Goal: Task Accomplishment & Management: Manage account settings

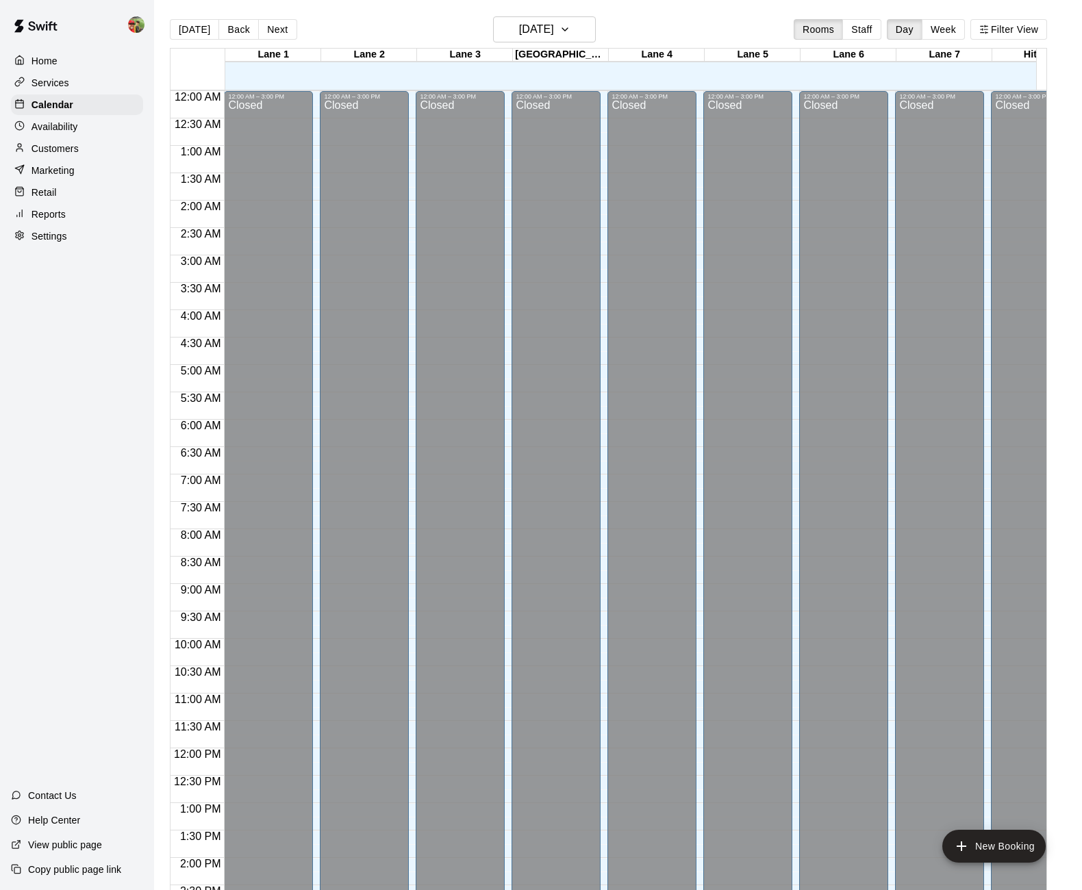
scroll to position [459, 0]
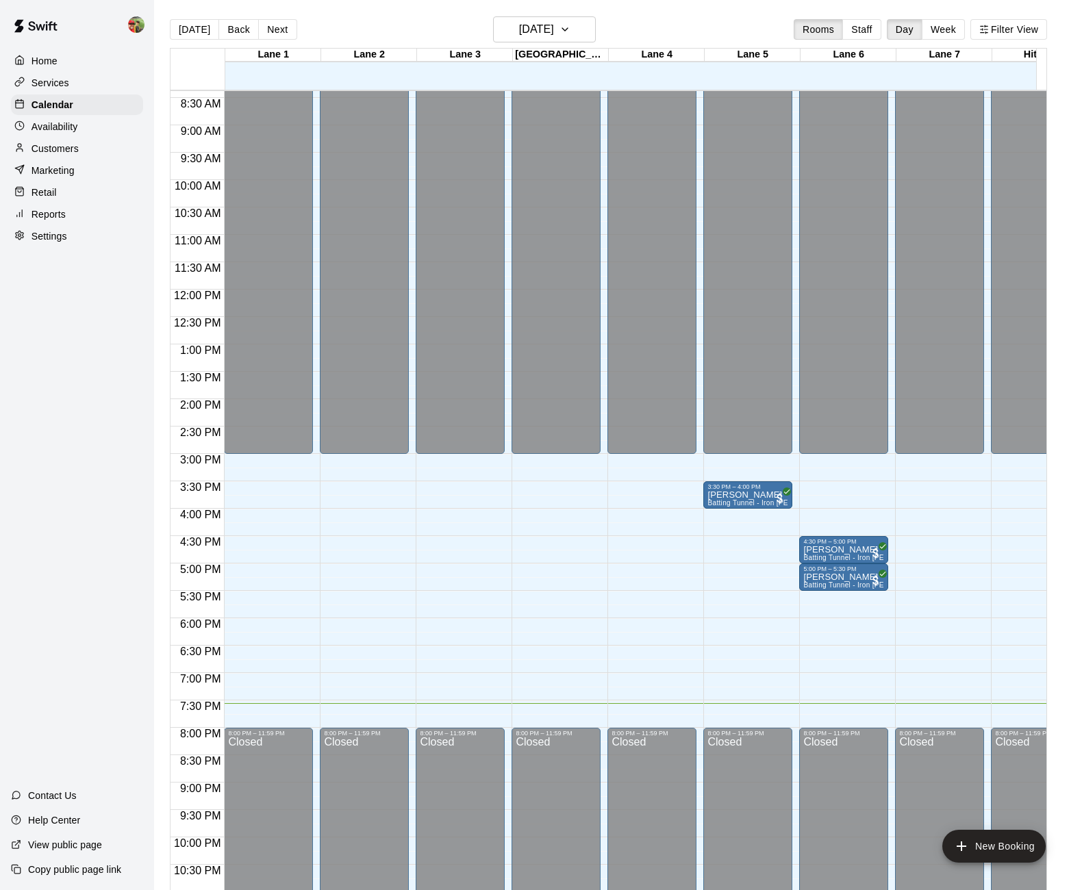
click at [50, 171] on p "Marketing" at bounding box center [53, 171] width 43 height 14
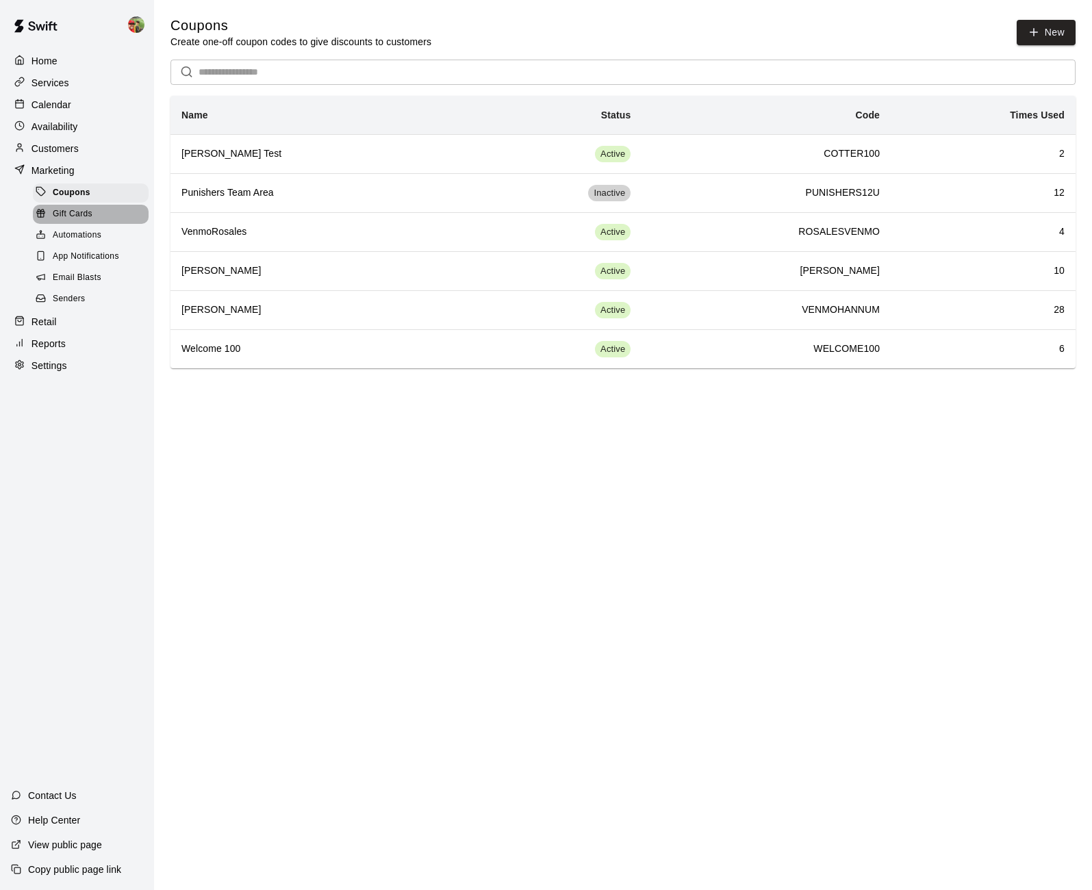
click at [87, 210] on span "Gift Cards" at bounding box center [73, 215] width 40 height 14
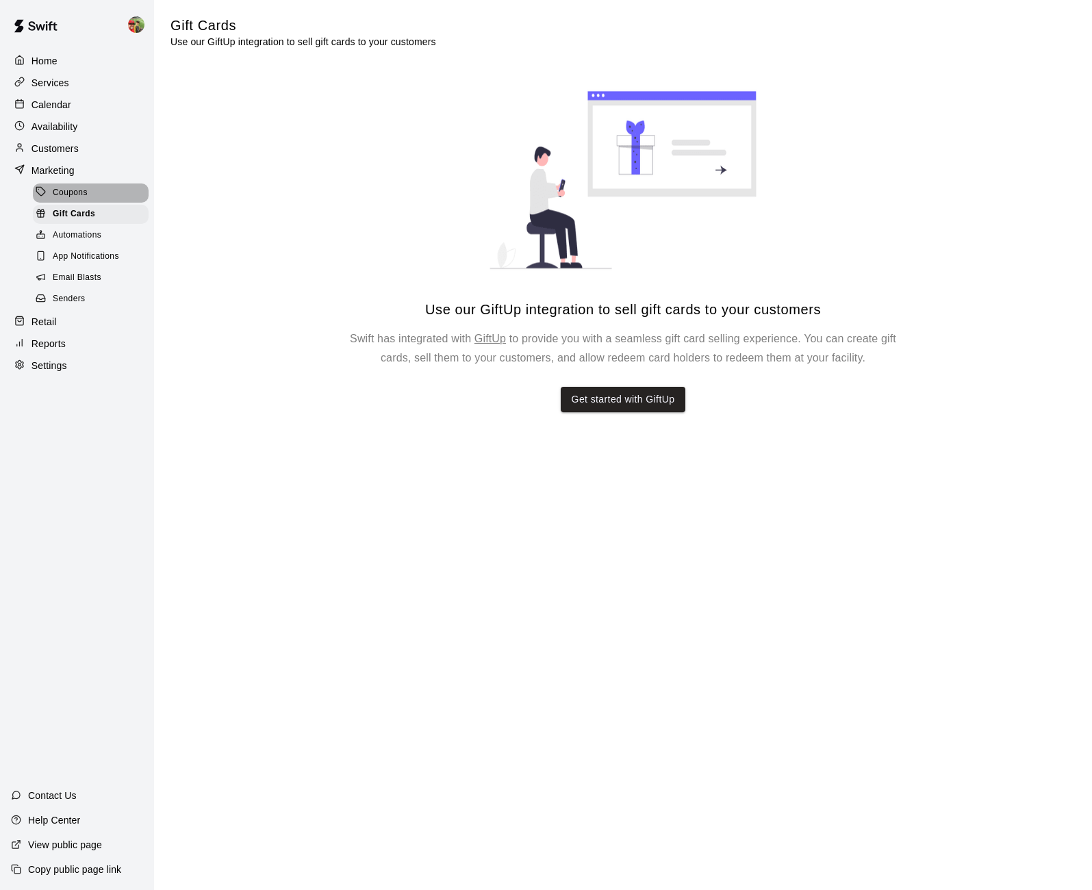
click at [66, 192] on span "Coupons" at bounding box center [70, 193] width 35 height 14
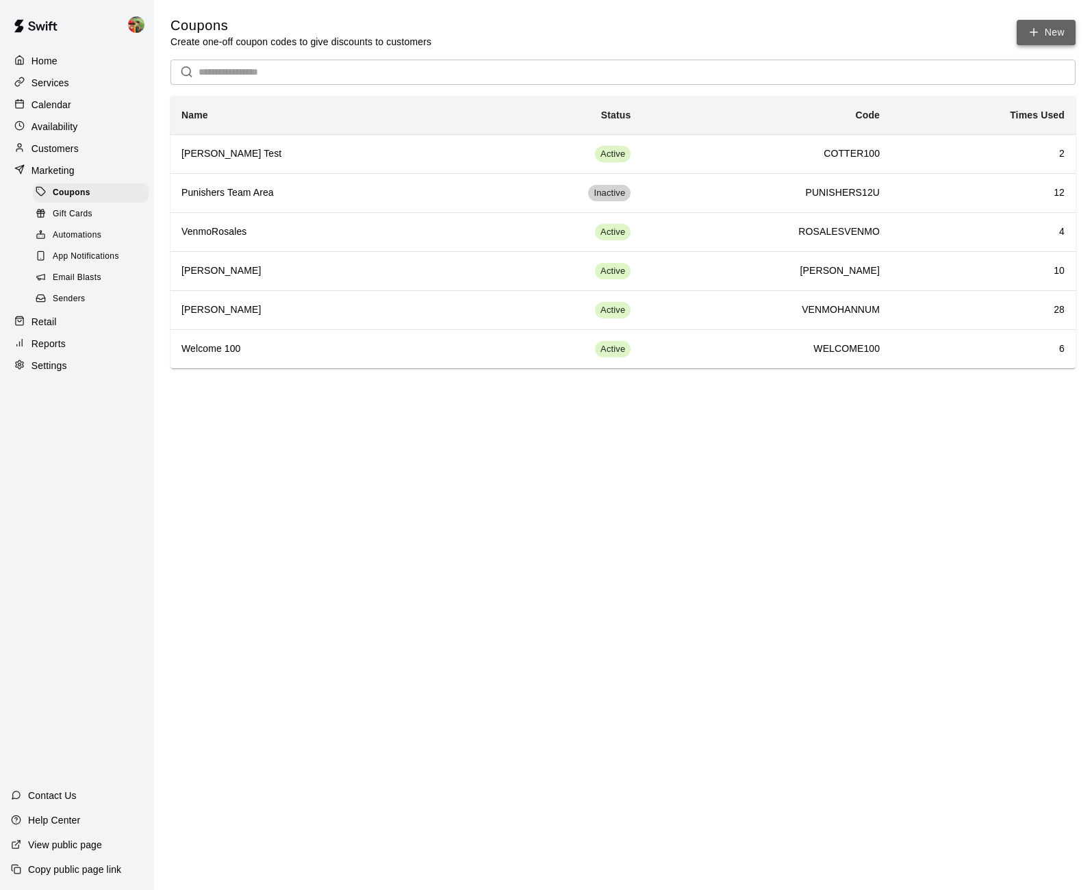
click at [1057, 30] on button "New" at bounding box center [1046, 32] width 59 height 25
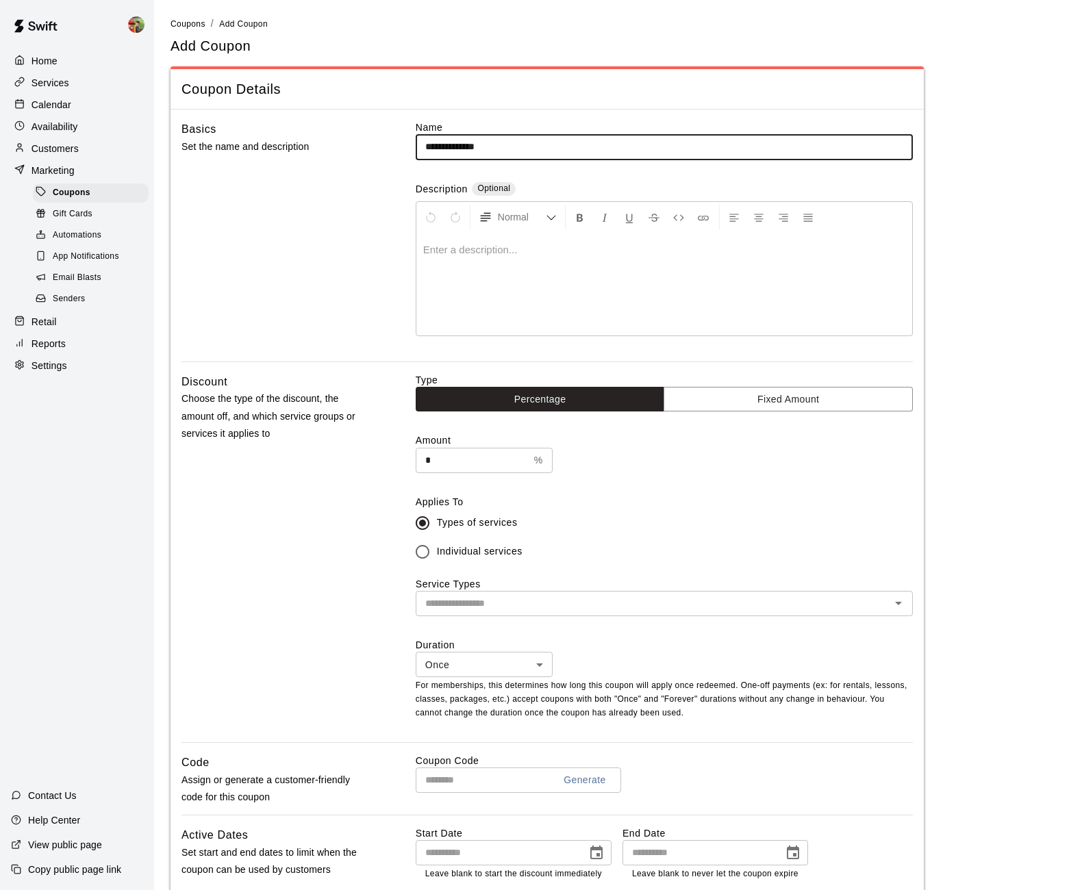
type input "**********"
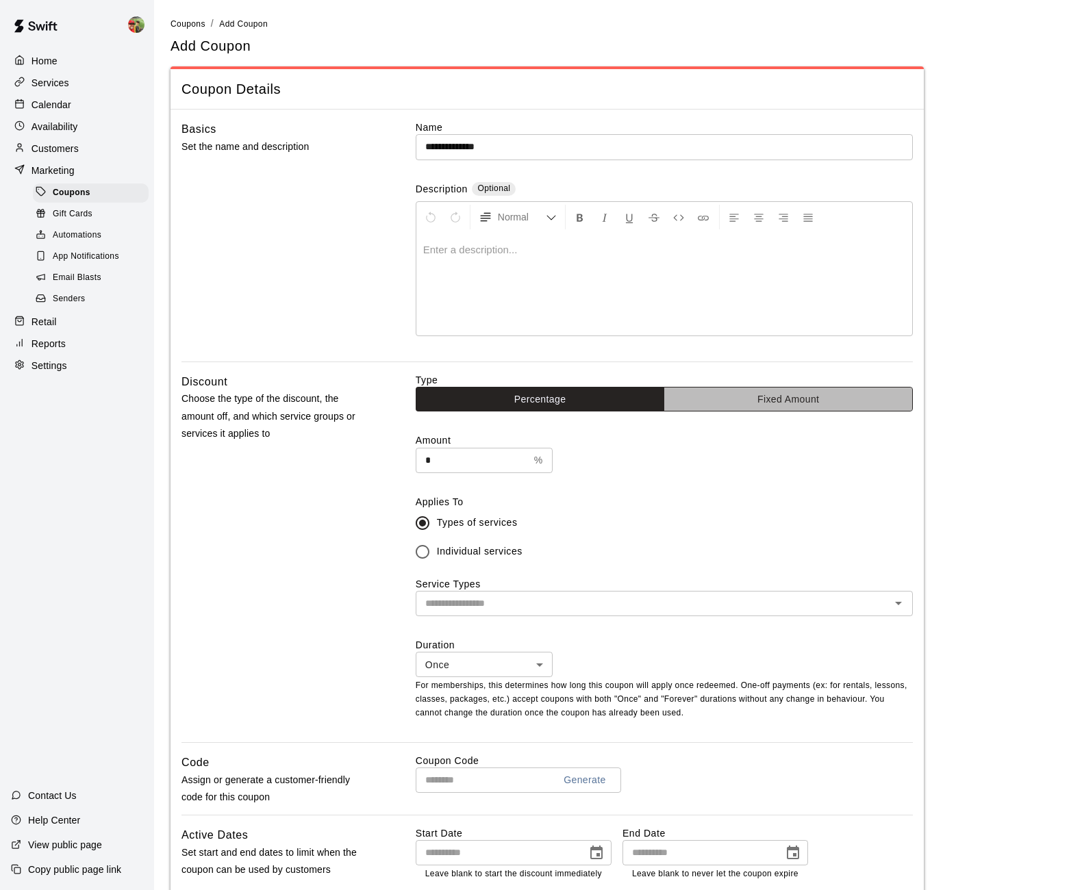
click at [722, 397] on button "Fixed Amount" at bounding box center [788, 399] width 249 height 25
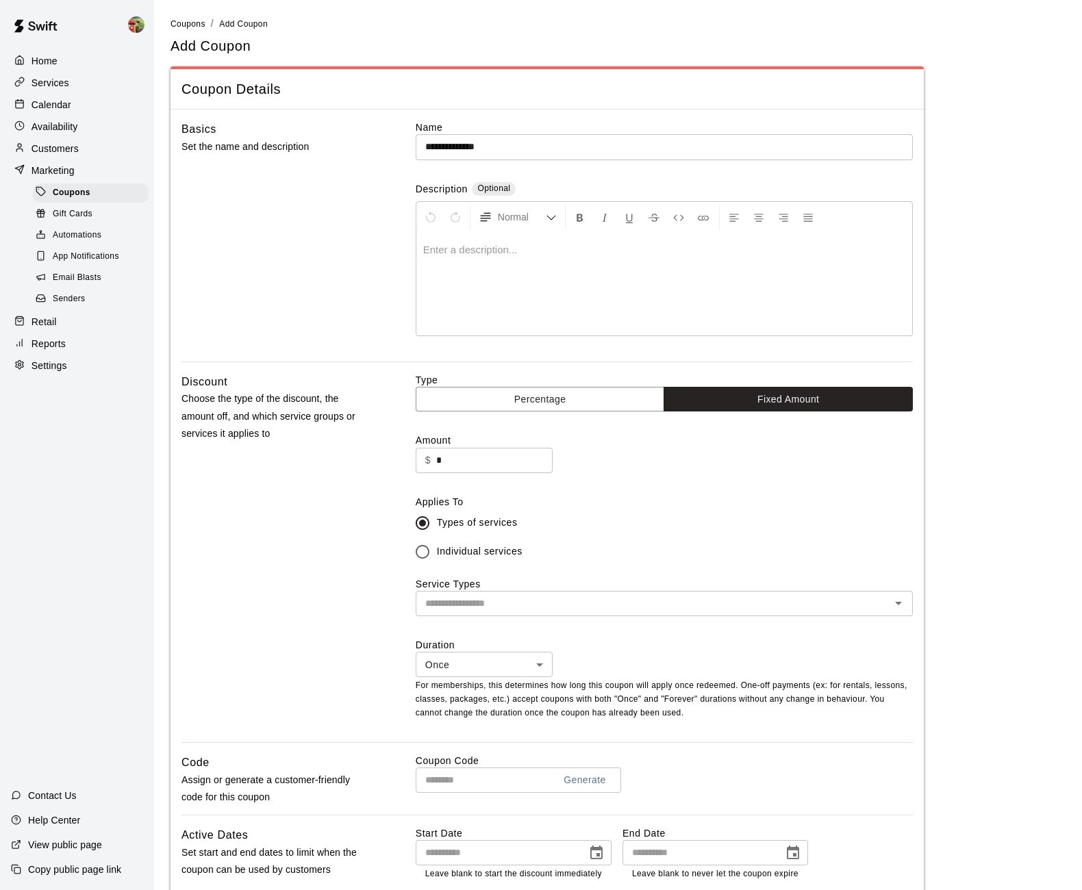
click at [488, 457] on input "*" at bounding box center [494, 460] width 116 height 25
drag, startPoint x: 488, startPoint y: 457, endPoint x: 364, endPoint y: 441, distance: 124.9
click at [367, 441] on div "Discount Choose the type of the discount, the amount off, and which service gro…" at bounding box center [546, 557] width 731 height 369
click at [468, 612] on div "​" at bounding box center [664, 603] width 497 height 25
type input "**"
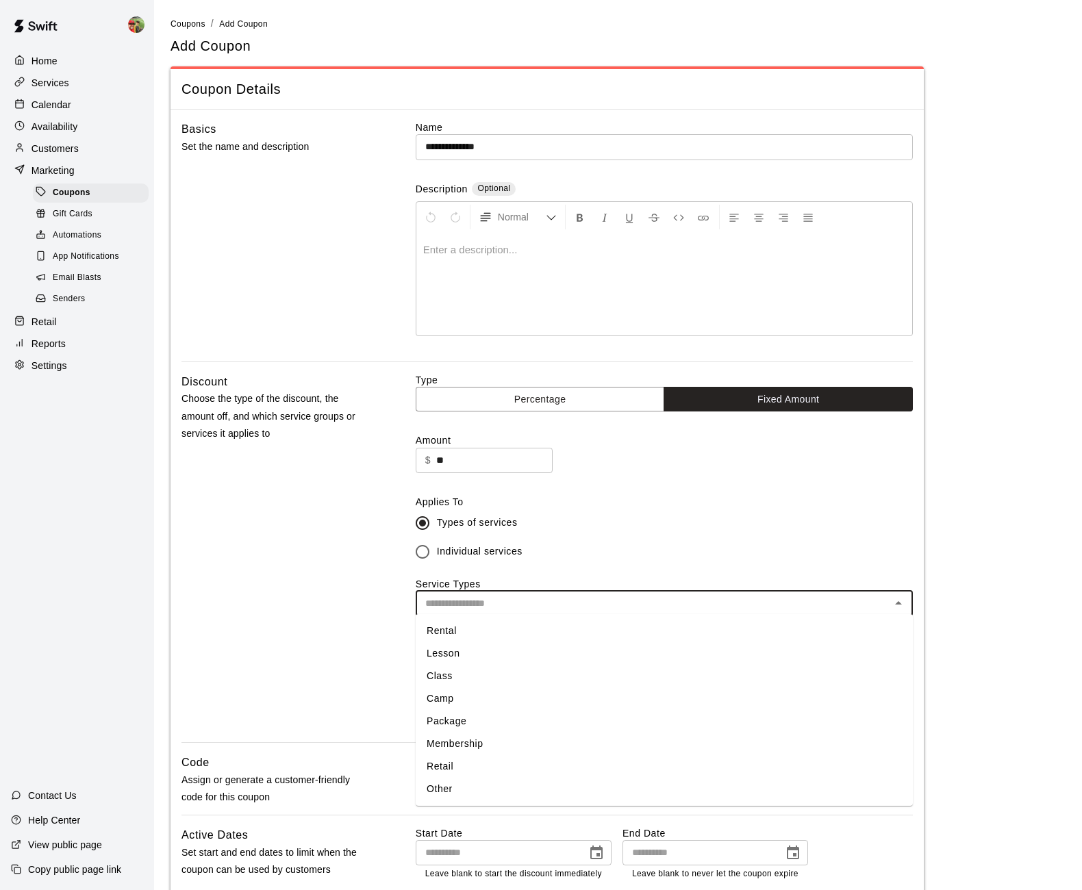
click at [449, 631] on li "Rental" at bounding box center [664, 631] width 497 height 23
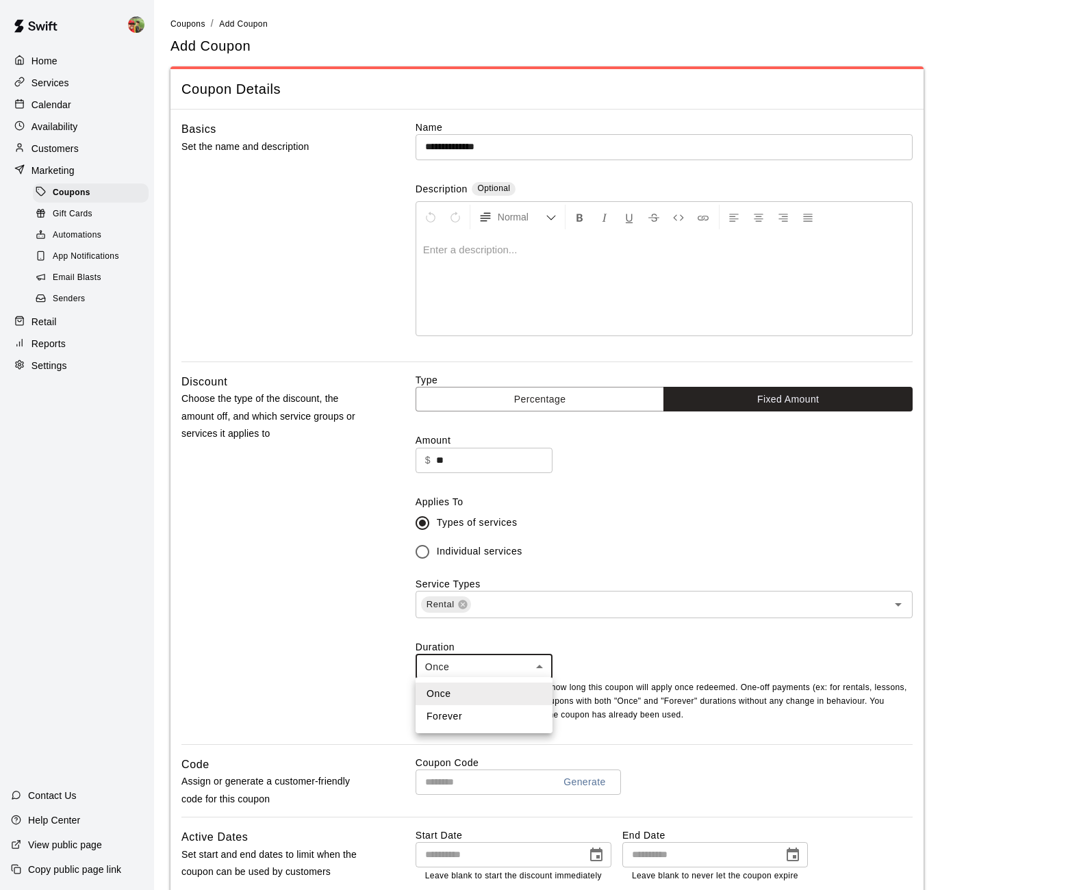
click at [471, 667] on body "**********" at bounding box center [546, 595] width 1092 height 1191
click at [458, 693] on li "Once" at bounding box center [484, 694] width 137 height 23
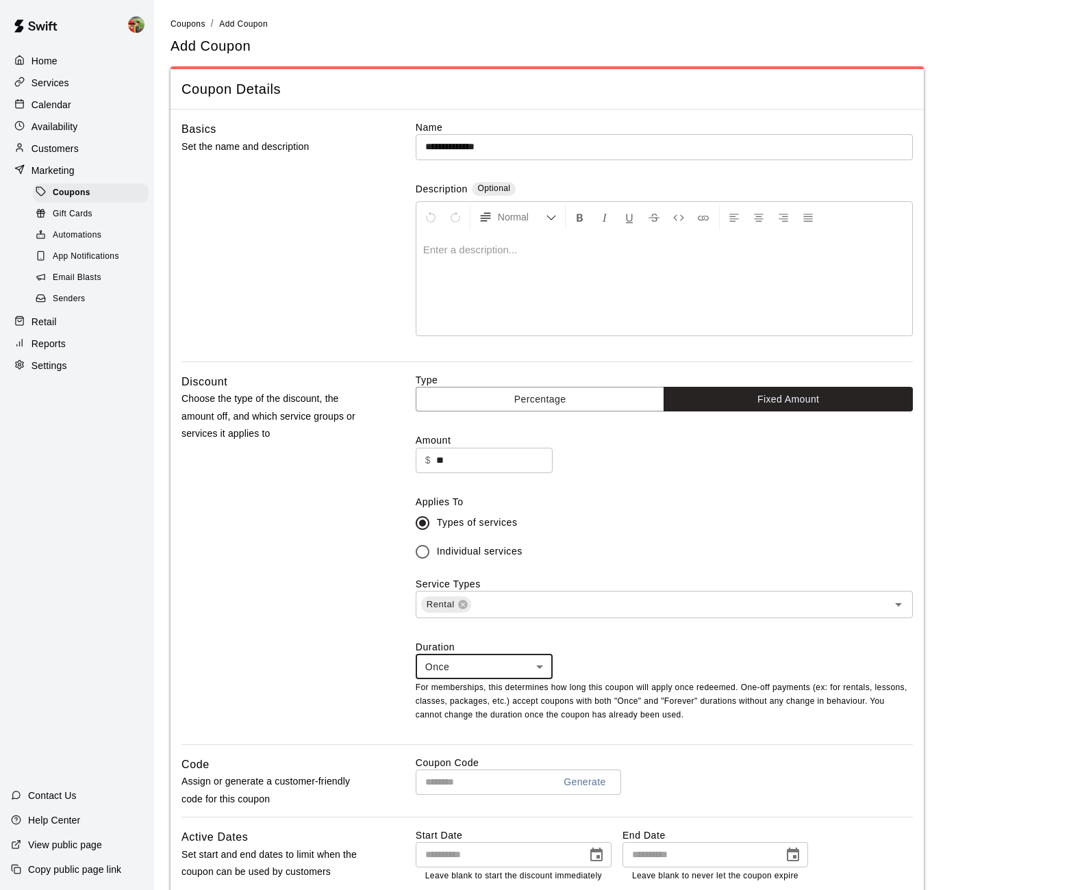
scroll to position [295, 0]
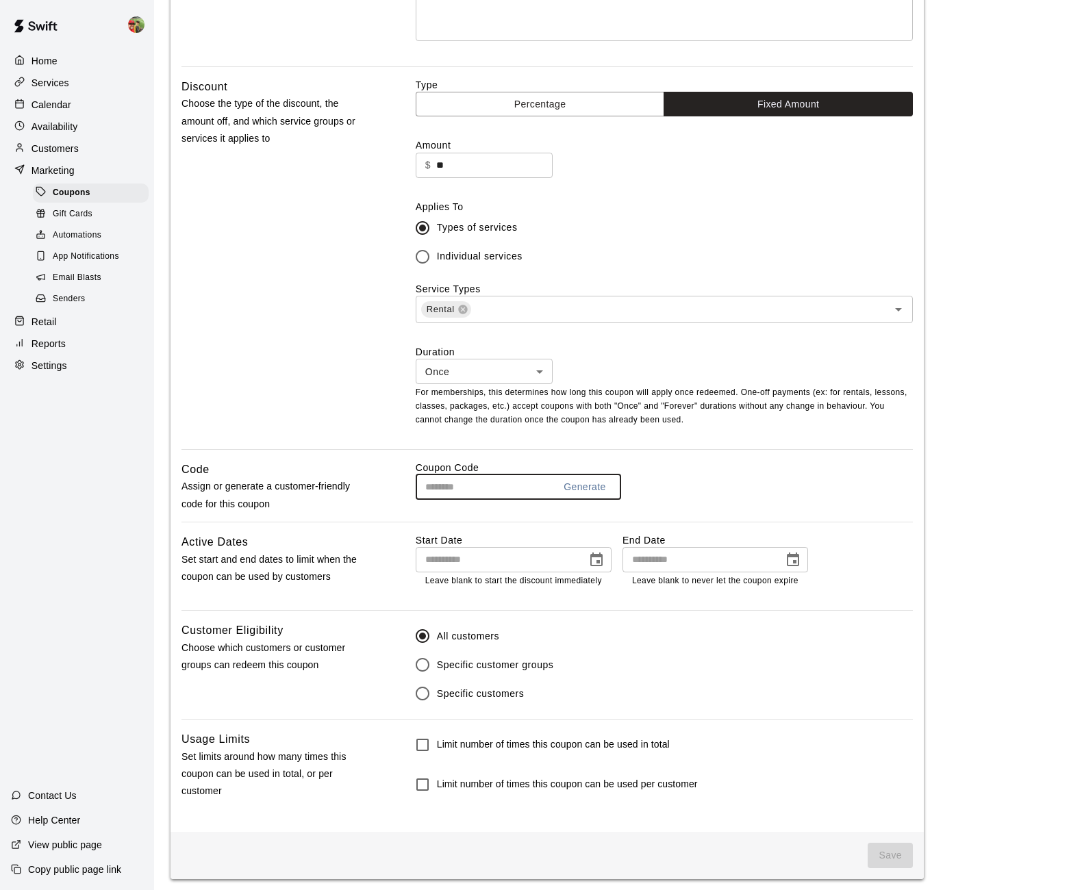
click at [464, 477] on input "text" at bounding box center [479, 487] width 127 height 25
type input "**********"
drag, startPoint x: 535, startPoint y: 485, endPoint x: 270, endPoint y: 451, distance: 267.1
click at [271, 451] on div "**********" at bounding box center [547, 323] width 753 height 1018
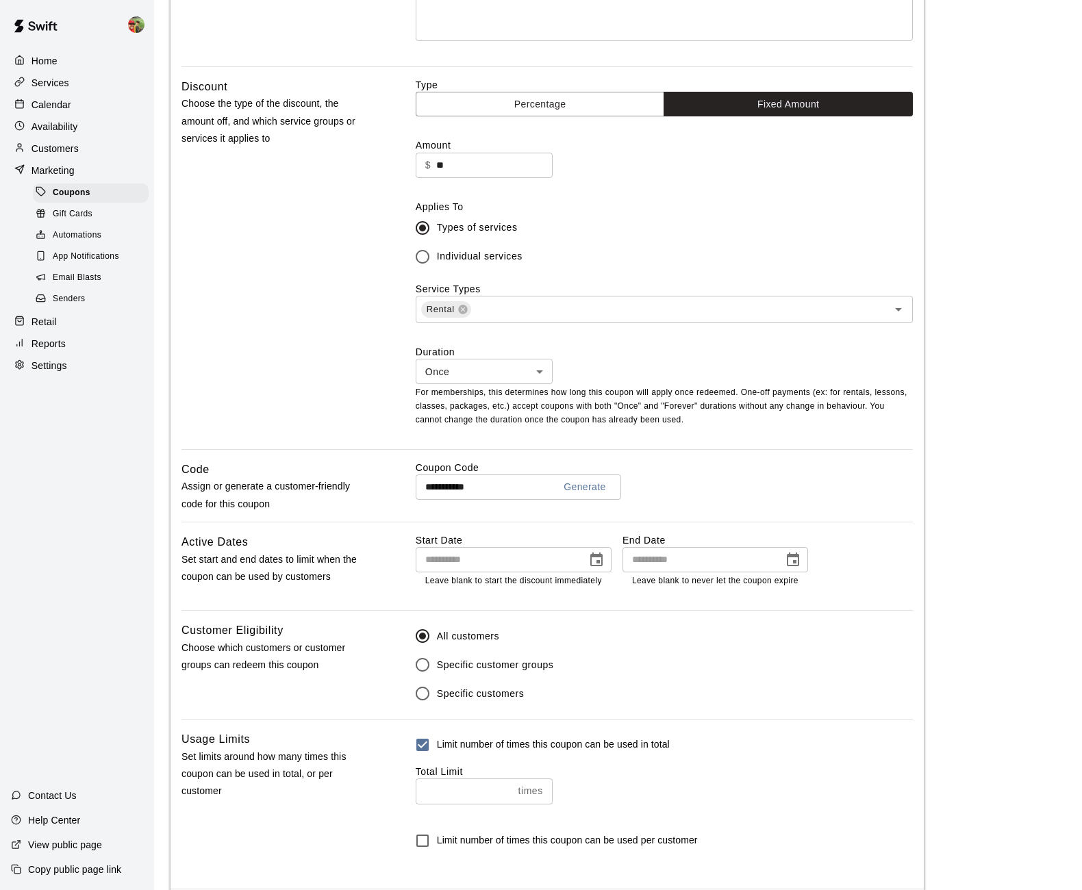
click at [442, 789] on input "number" at bounding box center [464, 791] width 97 height 25
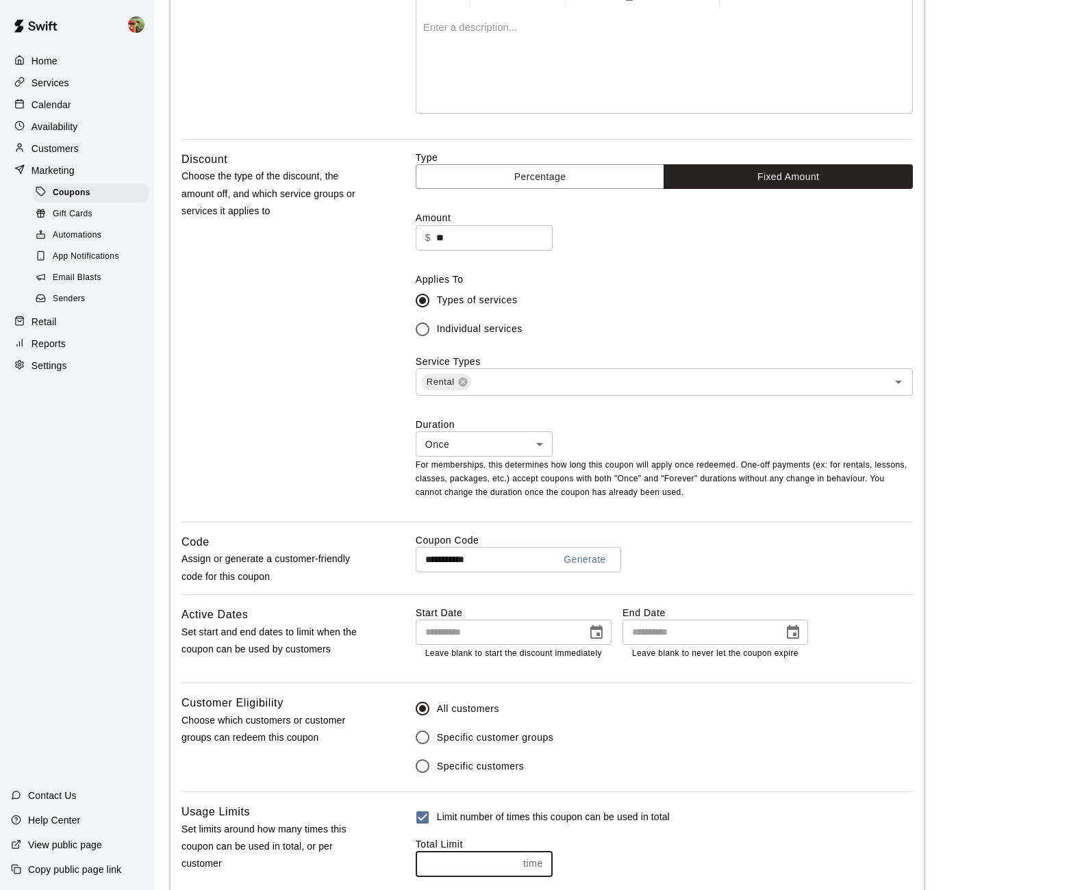
scroll to position [351, 0]
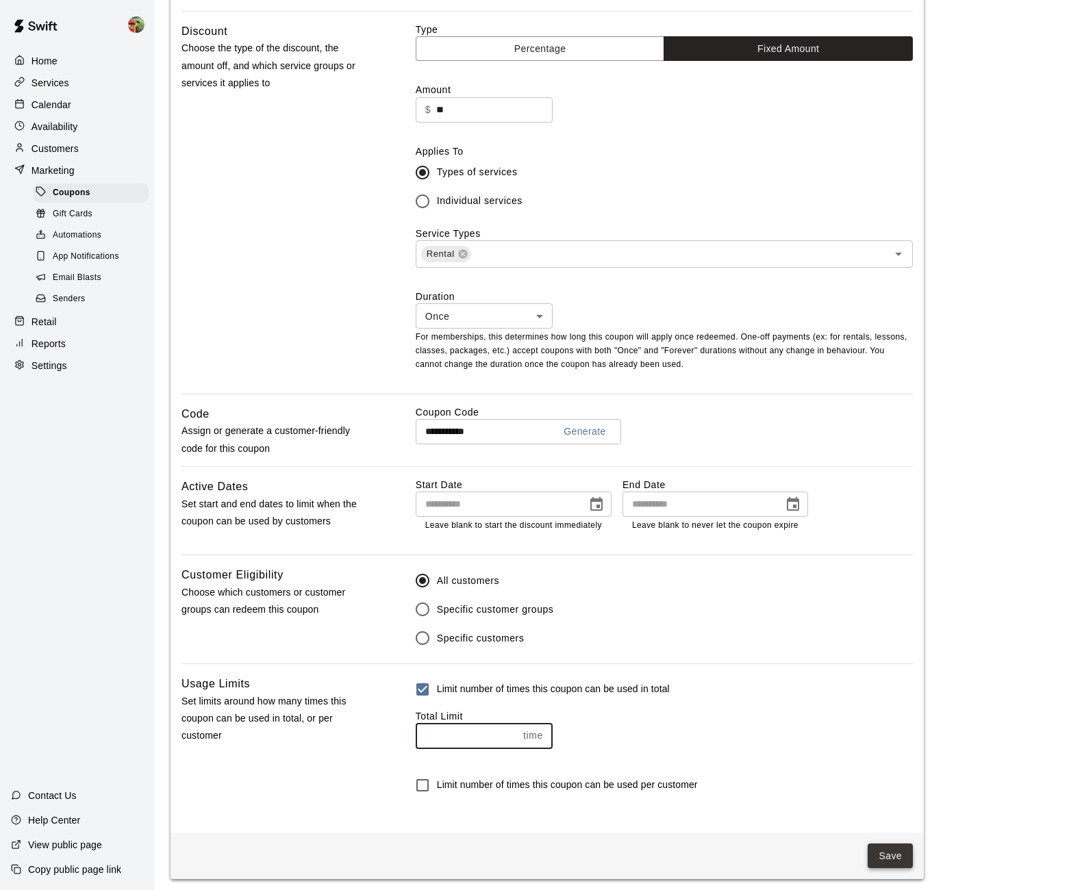
type input "*"
click at [876, 852] on button "Save" at bounding box center [890, 856] width 45 height 25
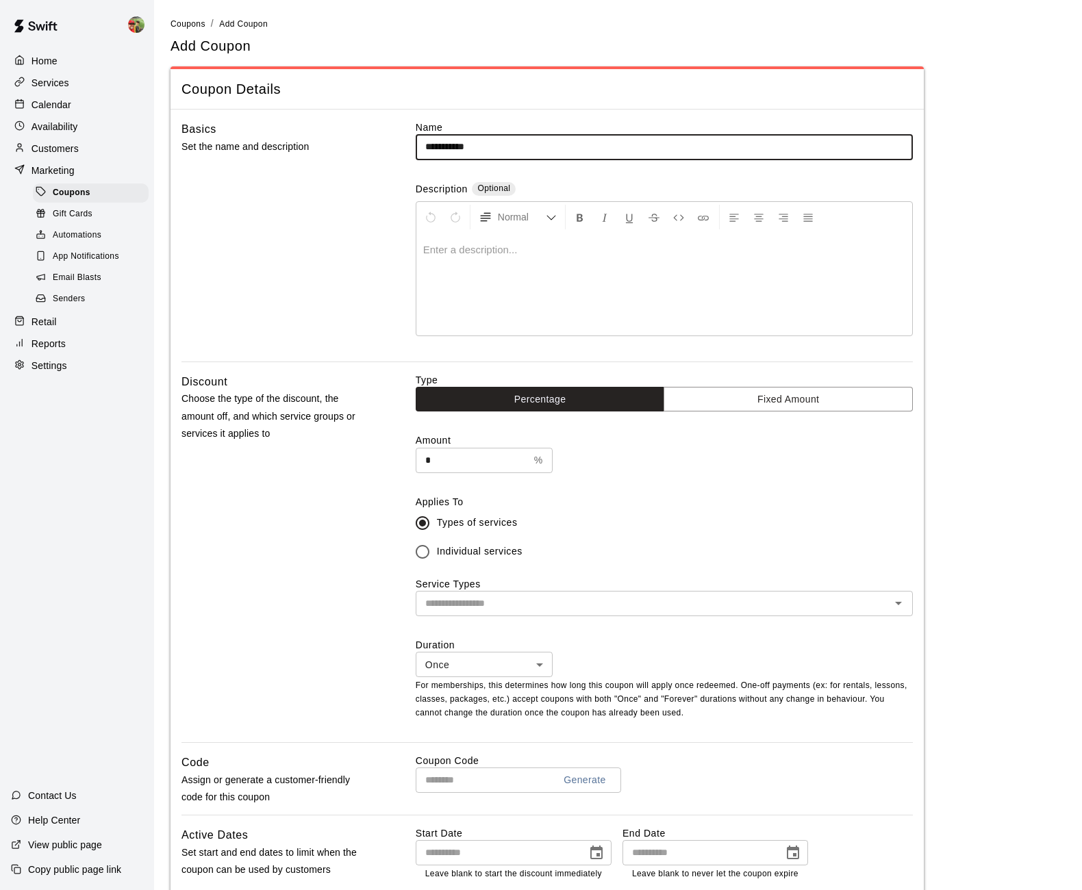
type input "**********"
click at [473, 245] on p at bounding box center [664, 250] width 482 height 14
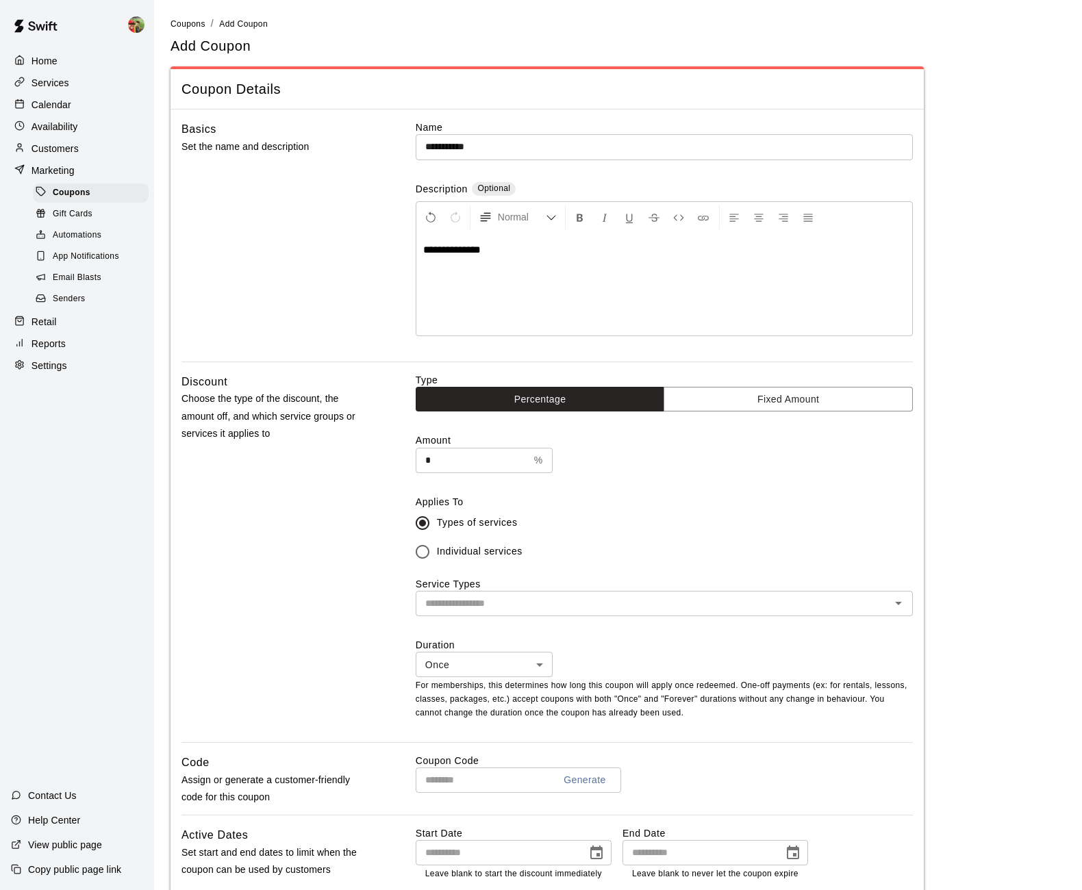
click at [476, 461] on input "*" at bounding box center [472, 460] width 113 height 25
drag, startPoint x: 421, startPoint y: 466, endPoint x: 222, endPoint y: 451, distance: 199.9
click at [229, 451] on div "Discount Choose the type of the discount, the amount off, and which service gro…" at bounding box center [546, 557] width 731 height 369
click at [730, 392] on button "Fixed Amount" at bounding box center [788, 399] width 249 height 25
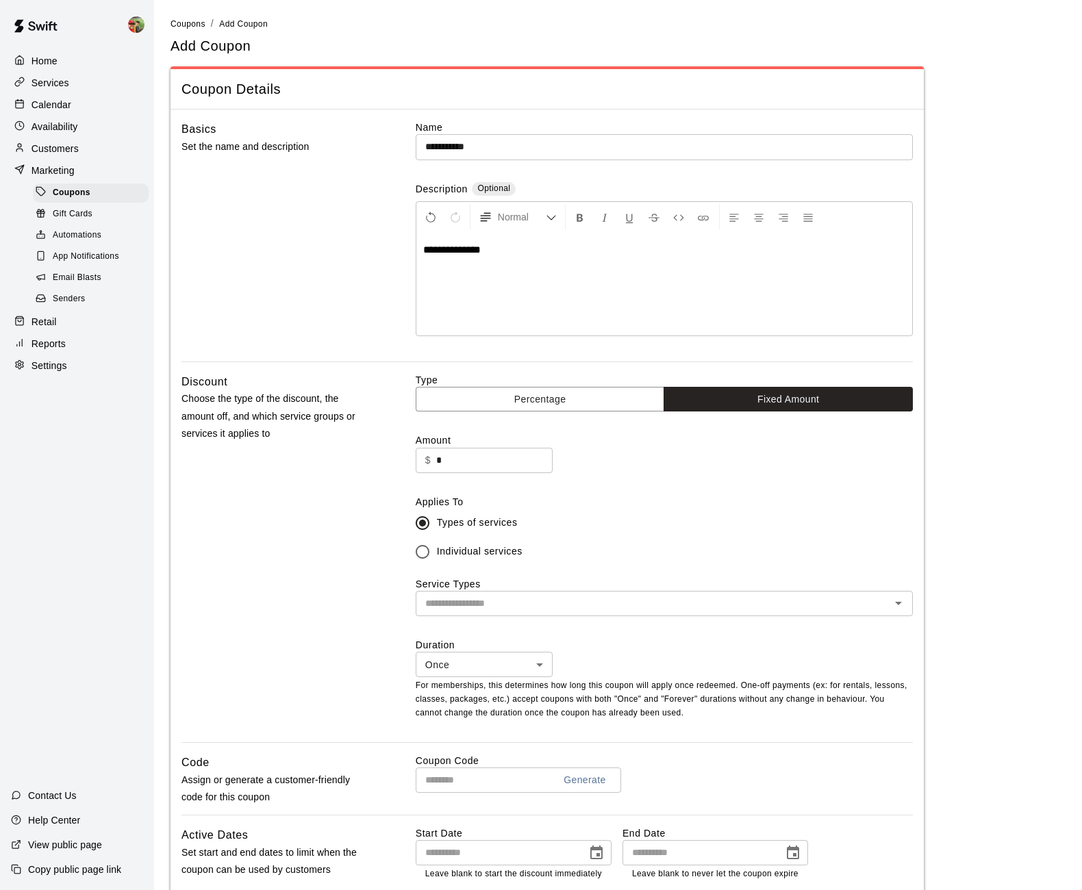
click at [460, 454] on input "*" at bounding box center [494, 460] width 116 height 25
drag, startPoint x: 462, startPoint y: 457, endPoint x: 342, endPoint y: 449, distance: 120.1
click at [346, 449] on div "Discount Choose the type of the discount, the amount off, and which service gro…" at bounding box center [546, 557] width 731 height 369
type input "**"
click at [490, 599] on input "text" at bounding box center [653, 603] width 466 height 17
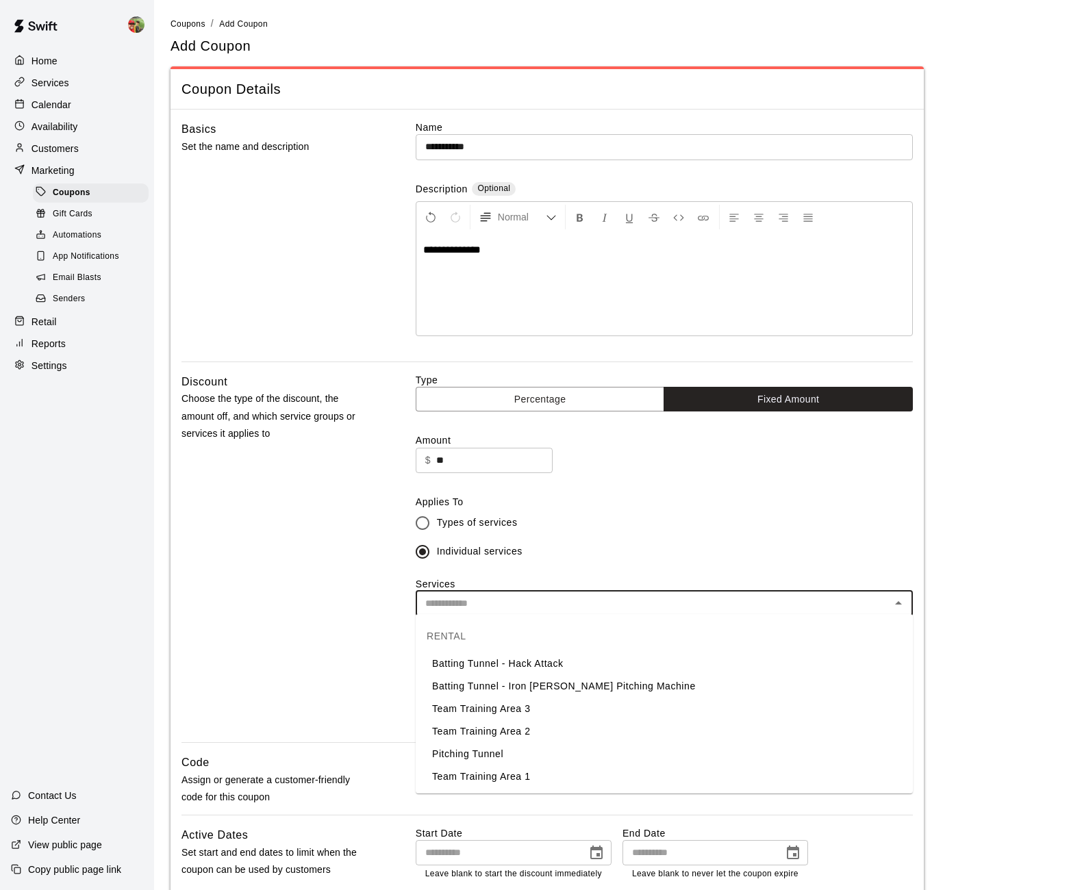
click at [480, 666] on li "Batting Tunnel - Hack Attack" at bounding box center [664, 664] width 497 height 23
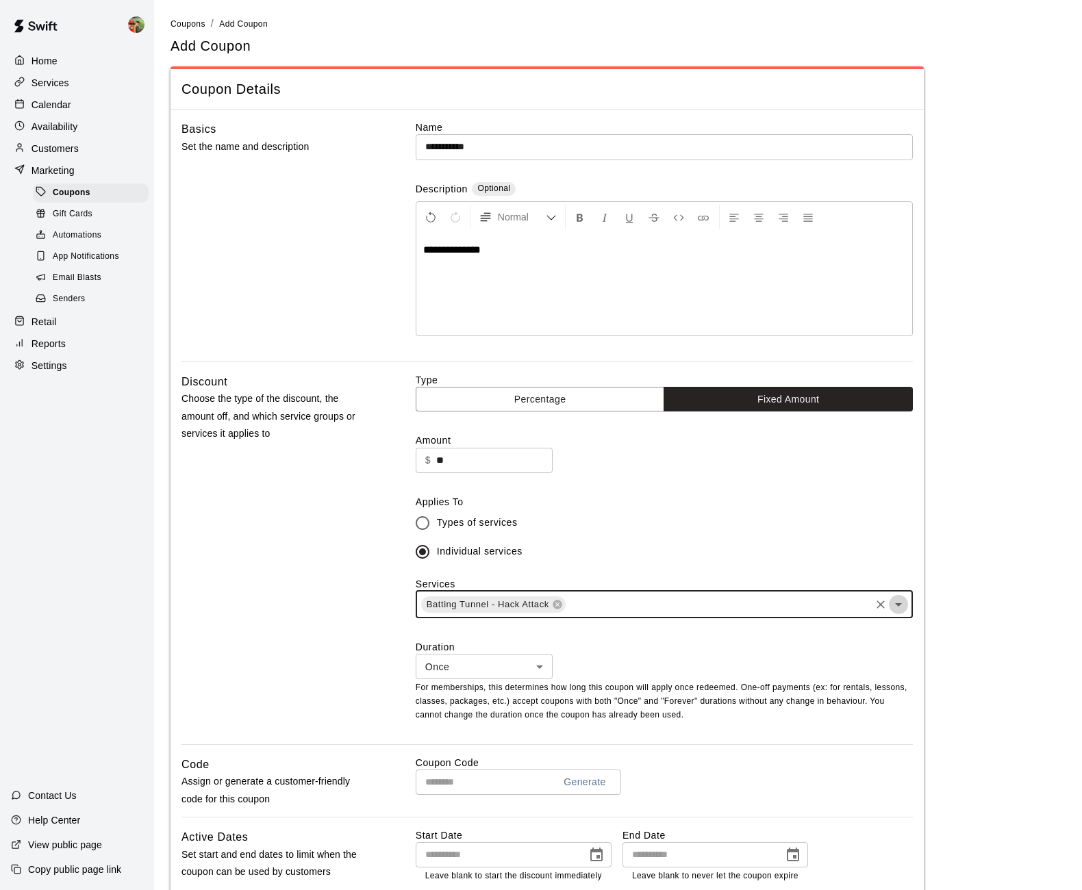
click at [901, 605] on icon "Open" at bounding box center [898, 604] width 16 height 16
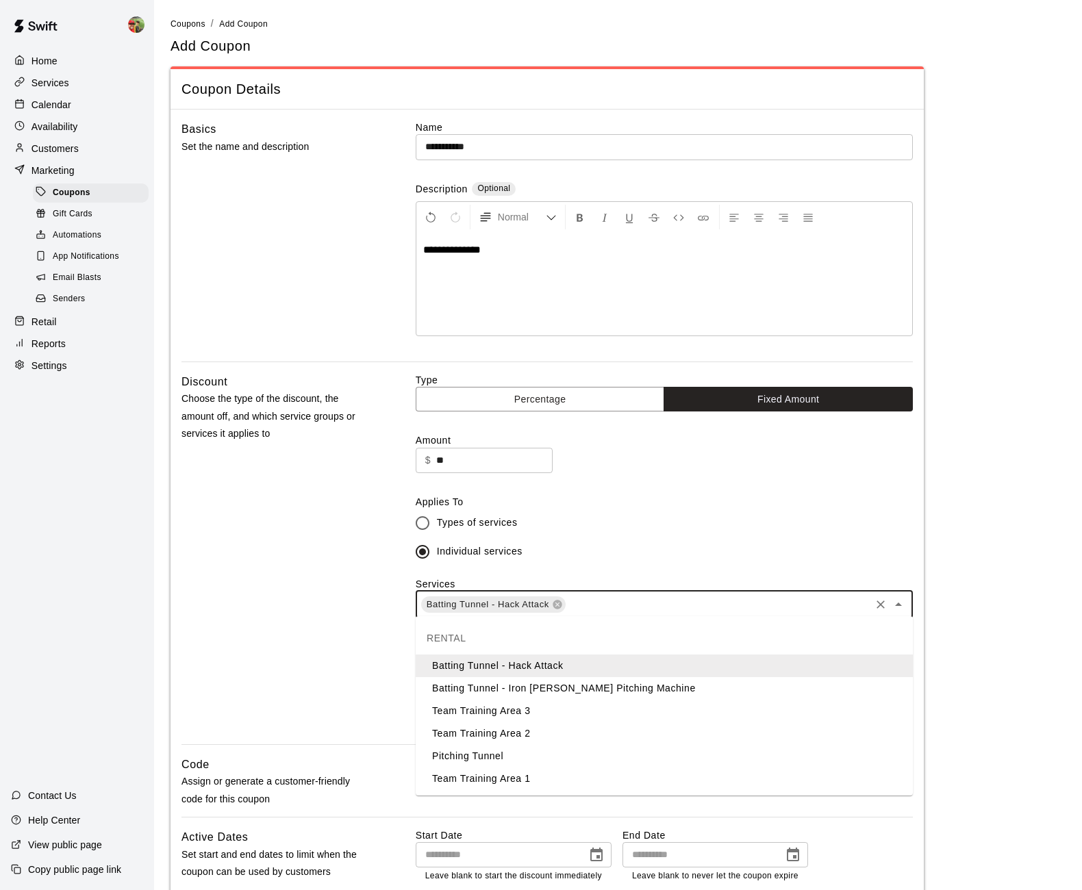
click at [612, 699] on li "Batting Tunnel - Iron [PERSON_NAME] Pitching Machine" at bounding box center [664, 688] width 497 height 23
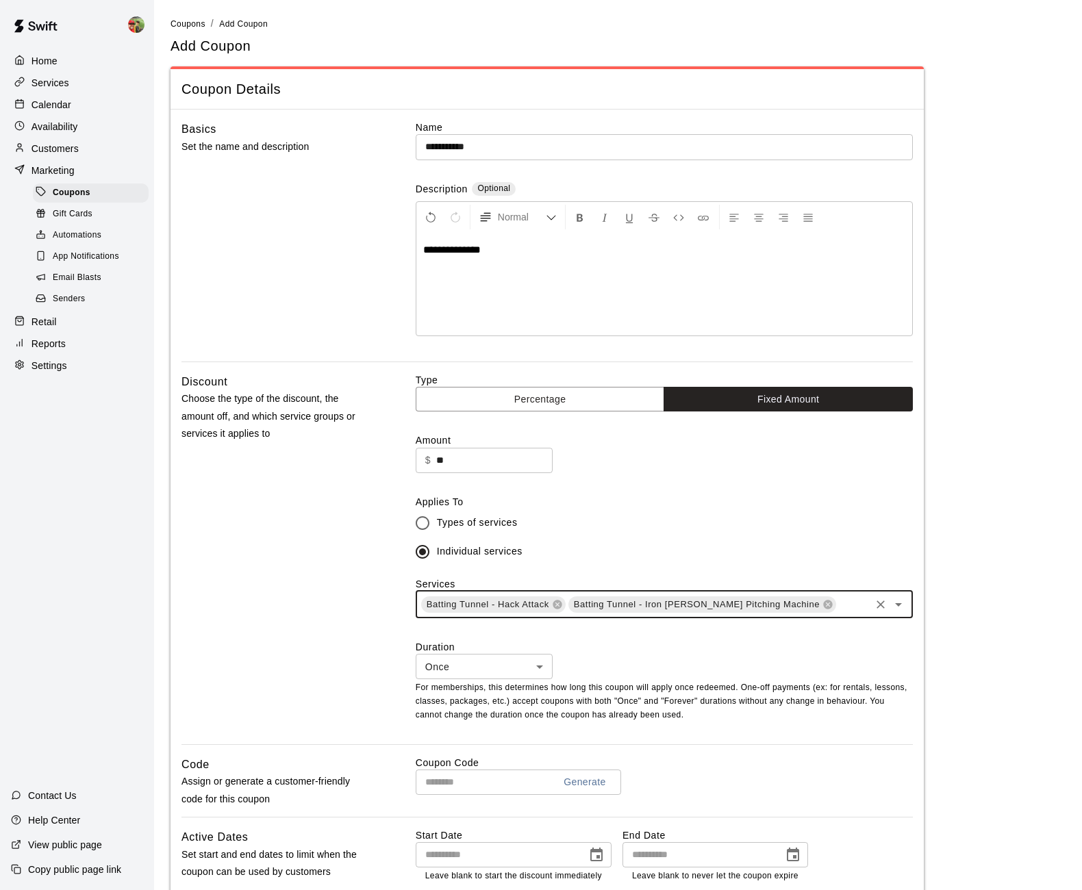
scroll to position [8, 0]
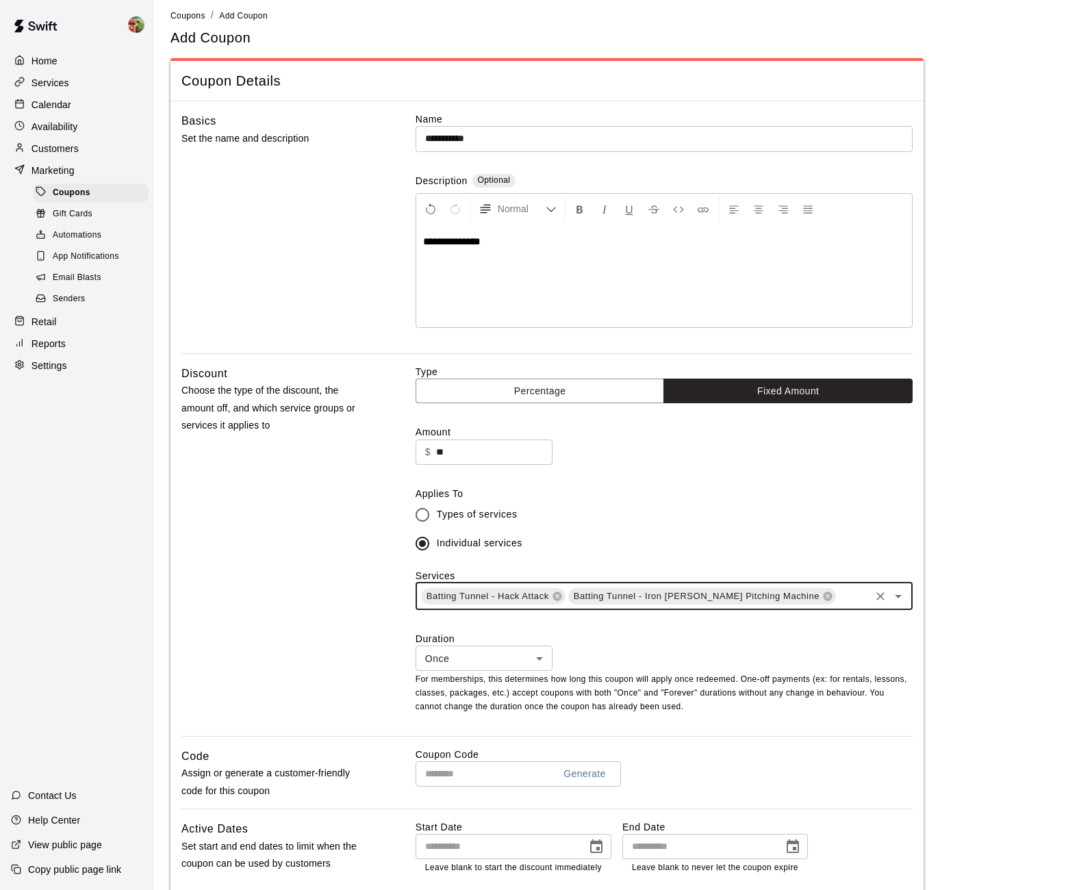
click at [464, 655] on body "**********" at bounding box center [546, 587] width 1092 height 1191
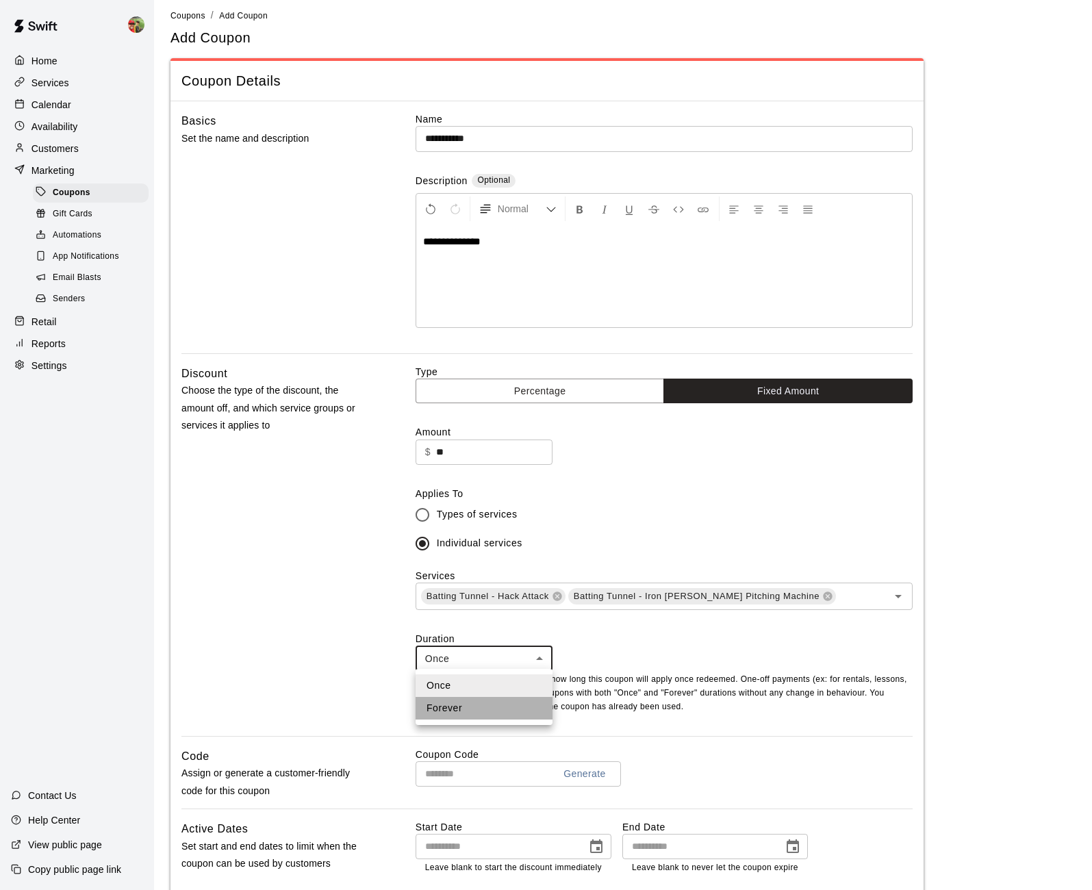
click at [454, 707] on li "Forever" at bounding box center [484, 708] width 137 height 23
type input "*******"
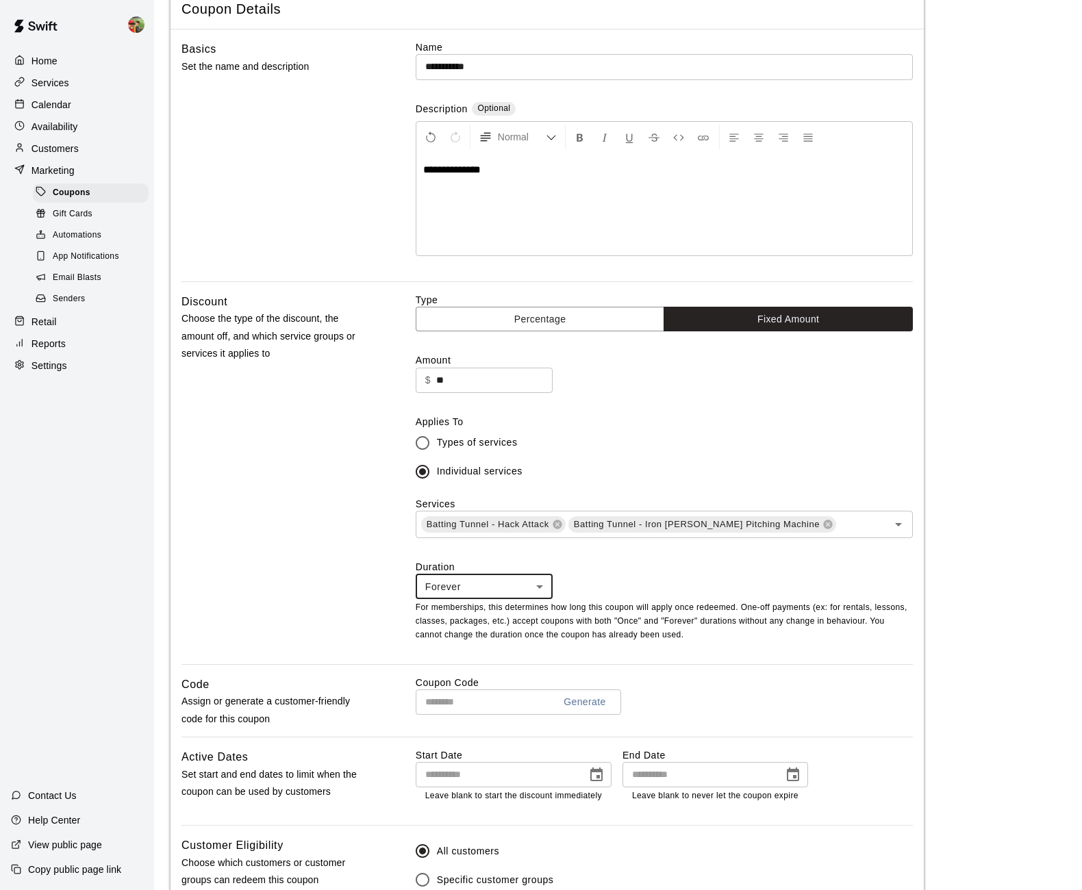
scroll to position [280, 0]
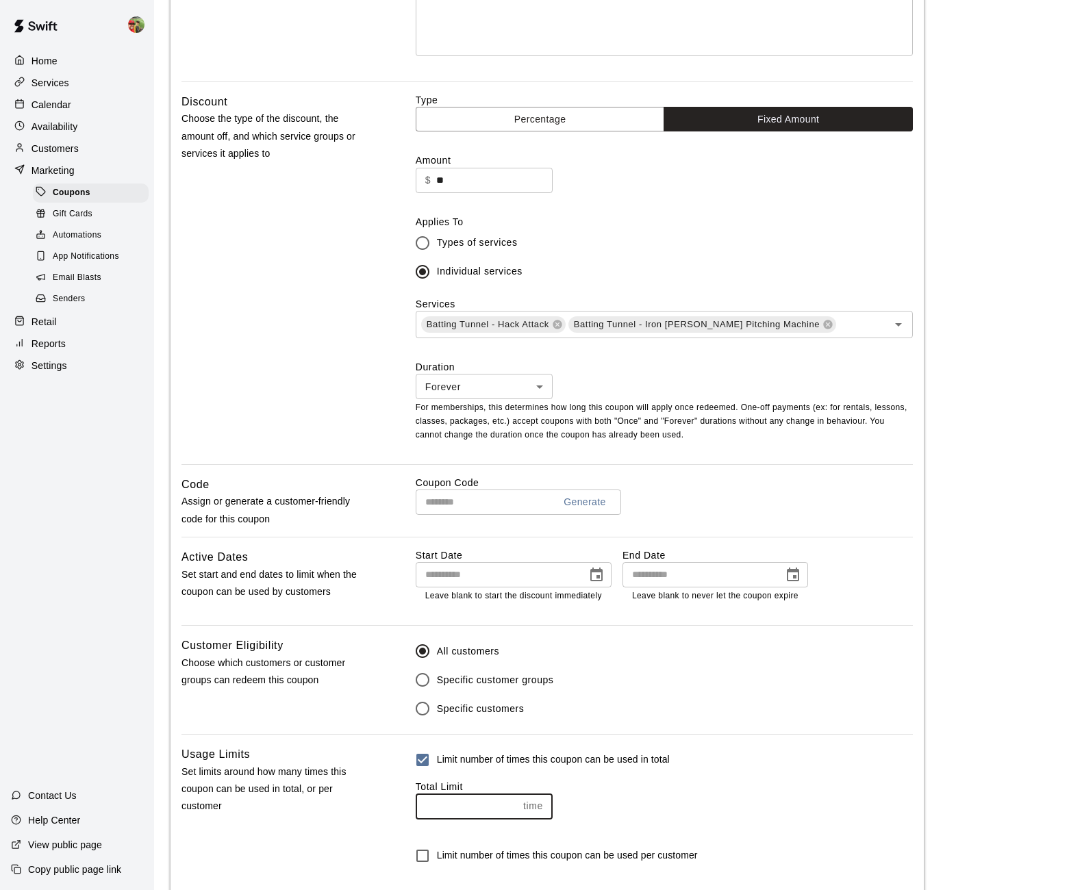
click at [509, 799] on input "*" at bounding box center [467, 806] width 102 height 25
type input "*"
click at [508, 800] on input "*" at bounding box center [467, 806] width 102 height 25
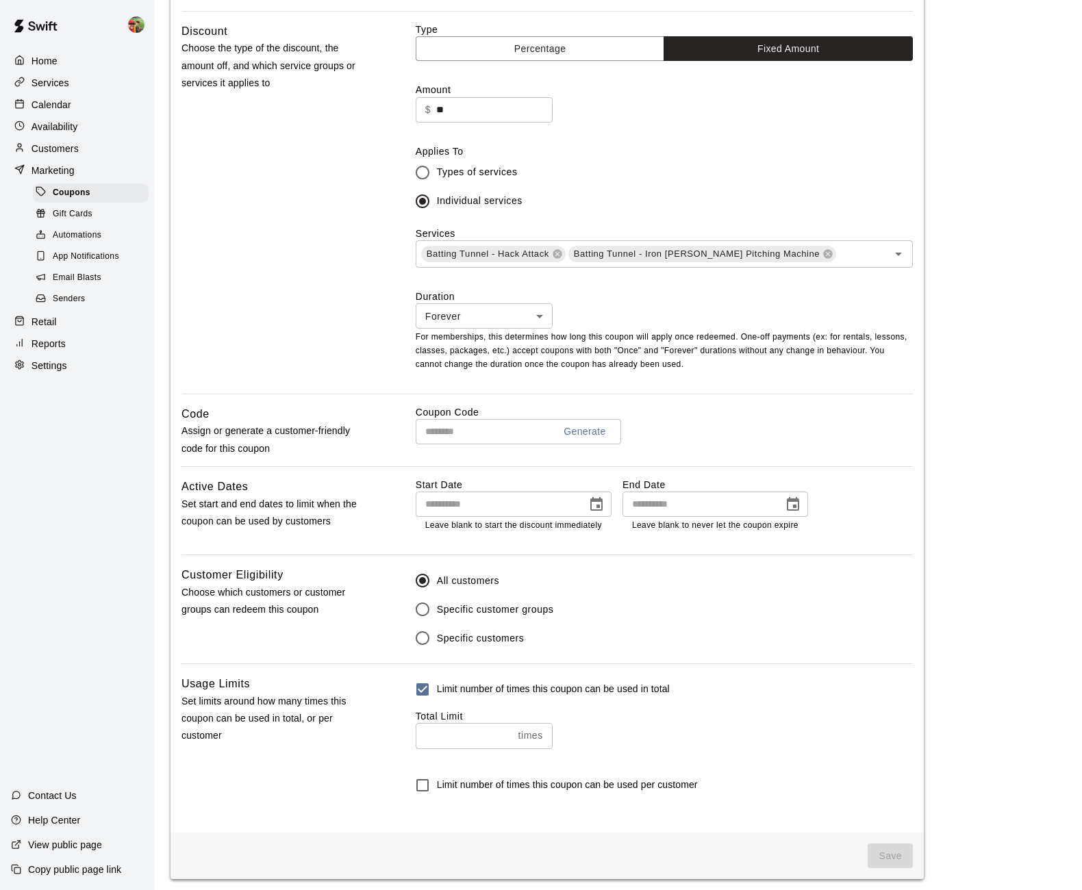
click at [906, 853] on span "Save" at bounding box center [890, 856] width 45 height 25
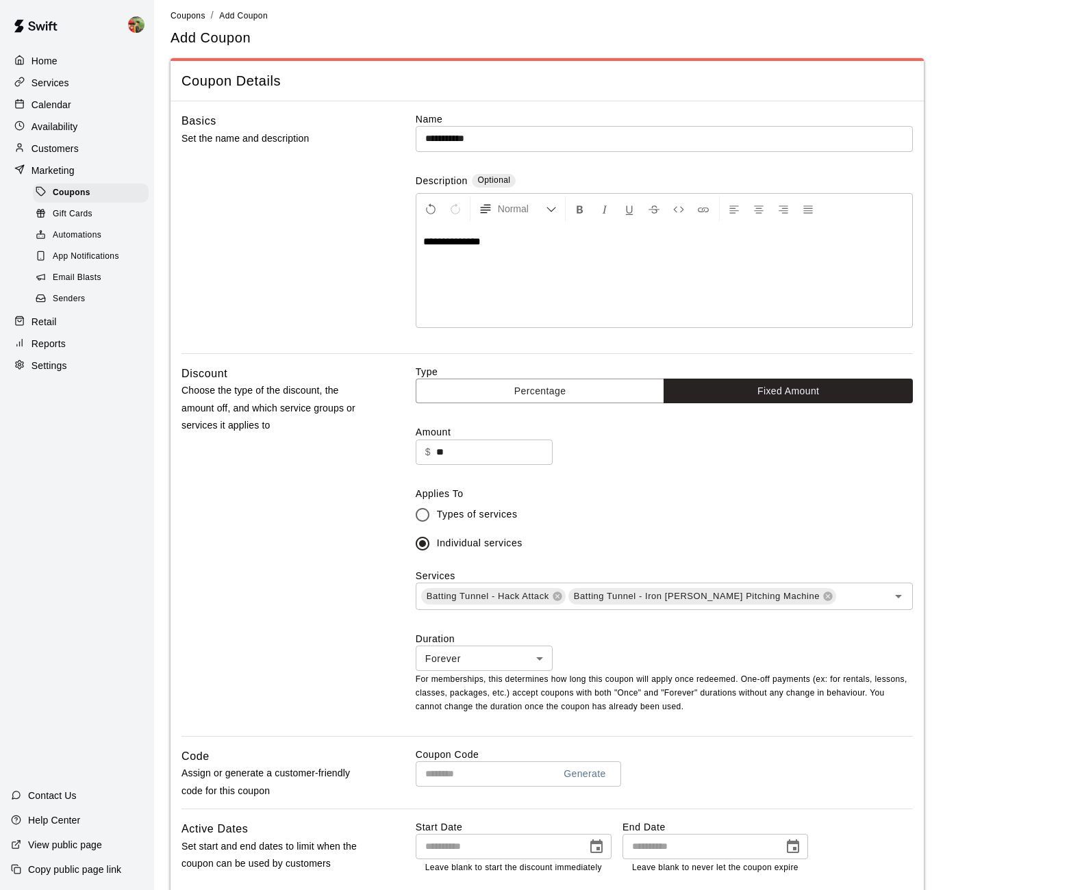
scroll to position [71, 0]
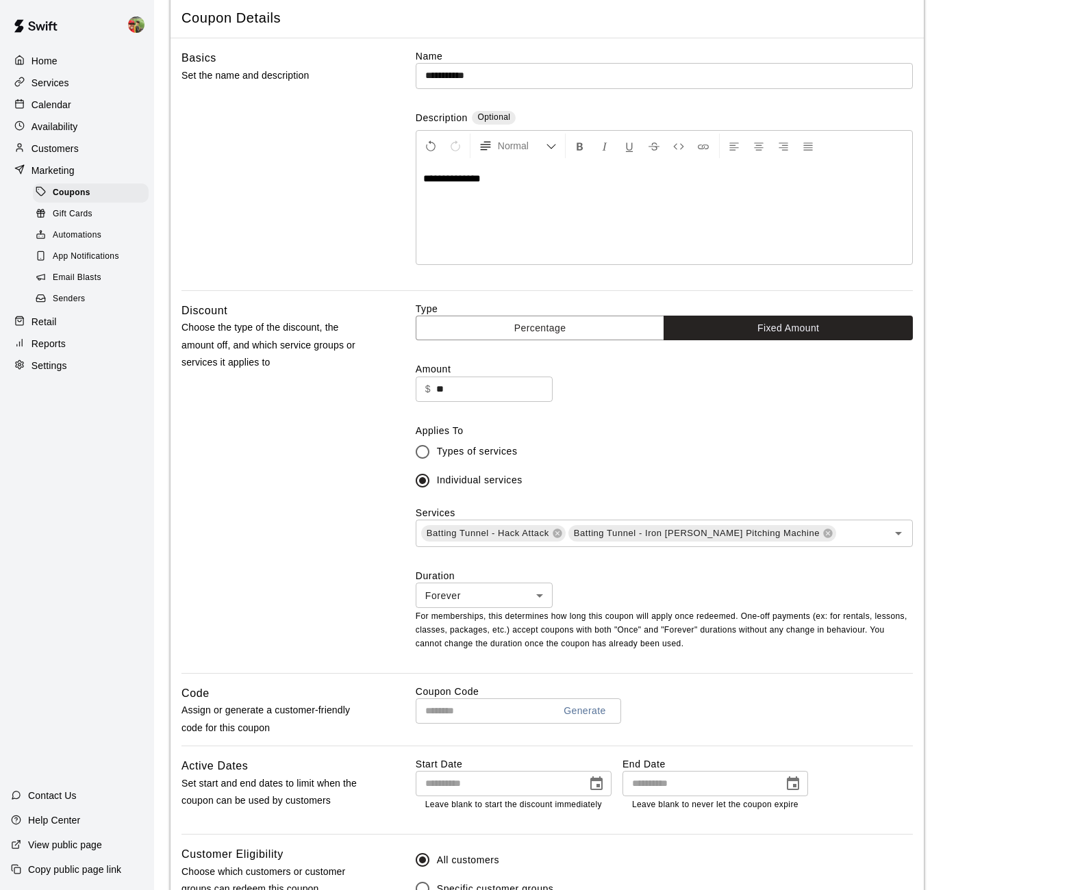
click at [468, 714] on input "text" at bounding box center [479, 711] width 127 height 25
paste input "**********"
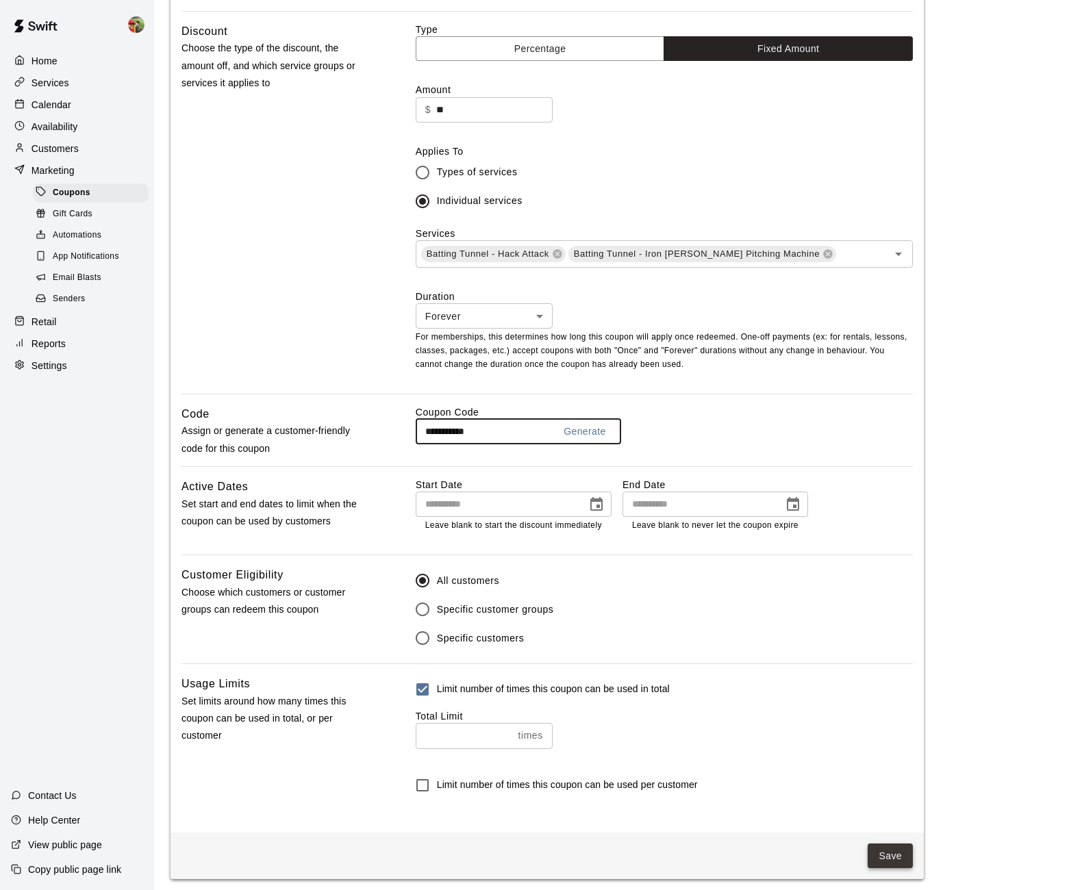
type input "**********"
click at [888, 848] on button "Save" at bounding box center [890, 856] width 45 height 25
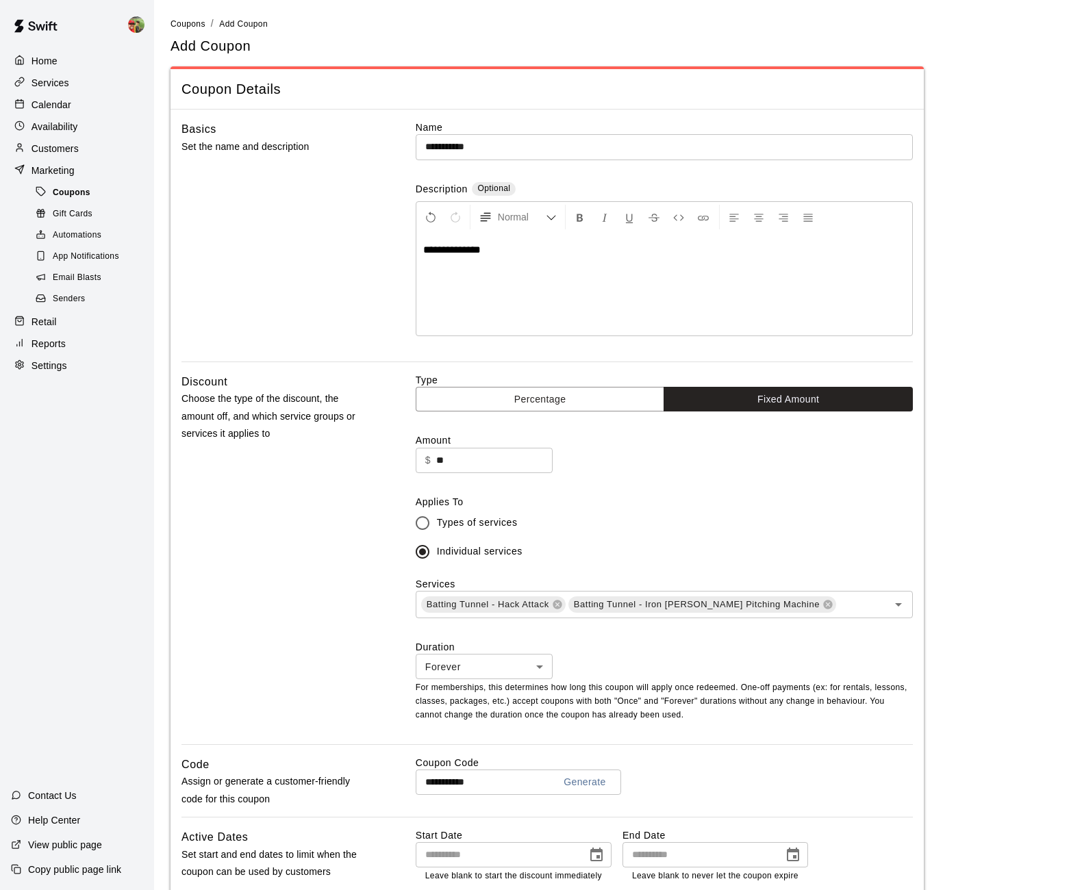
click at [64, 194] on span "Coupons" at bounding box center [72, 193] width 38 height 14
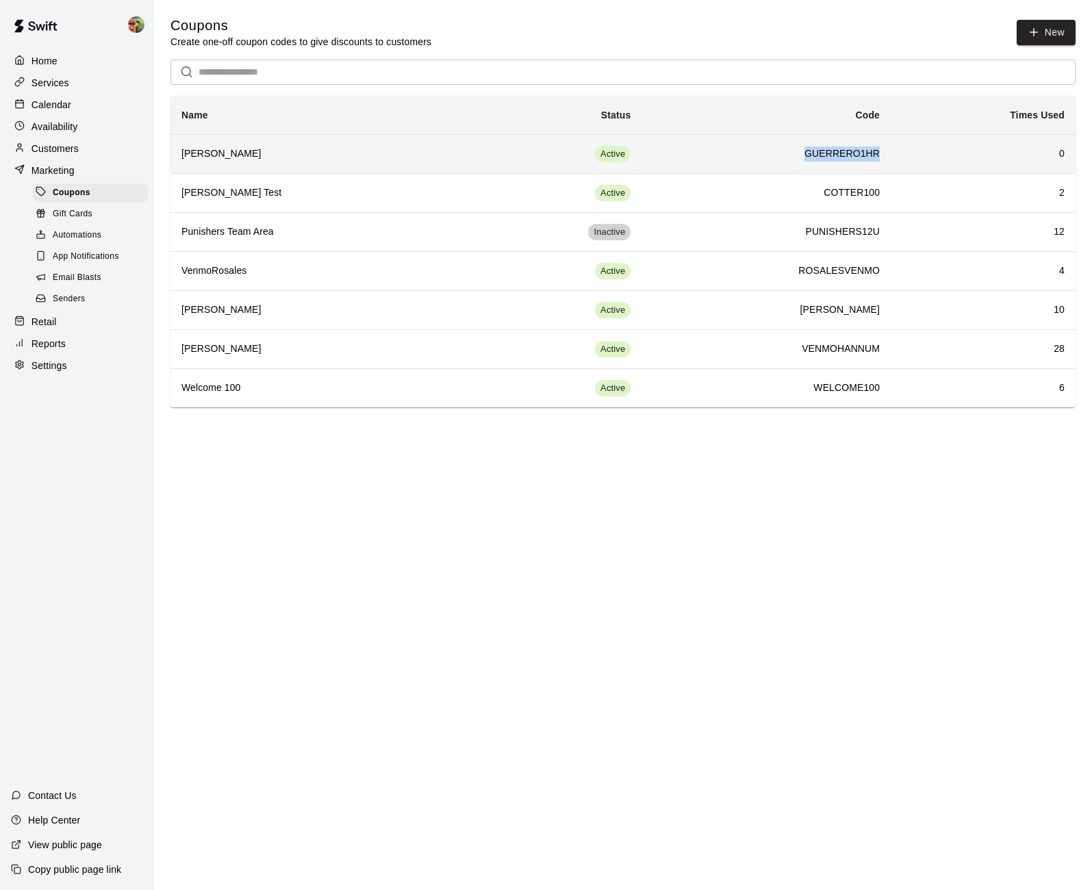
drag, startPoint x: 782, startPoint y: 154, endPoint x: 881, endPoint y: 153, distance: 99.3
click at [881, 153] on td "GUERRERO1HR" at bounding box center [766, 153] width 249 height 39
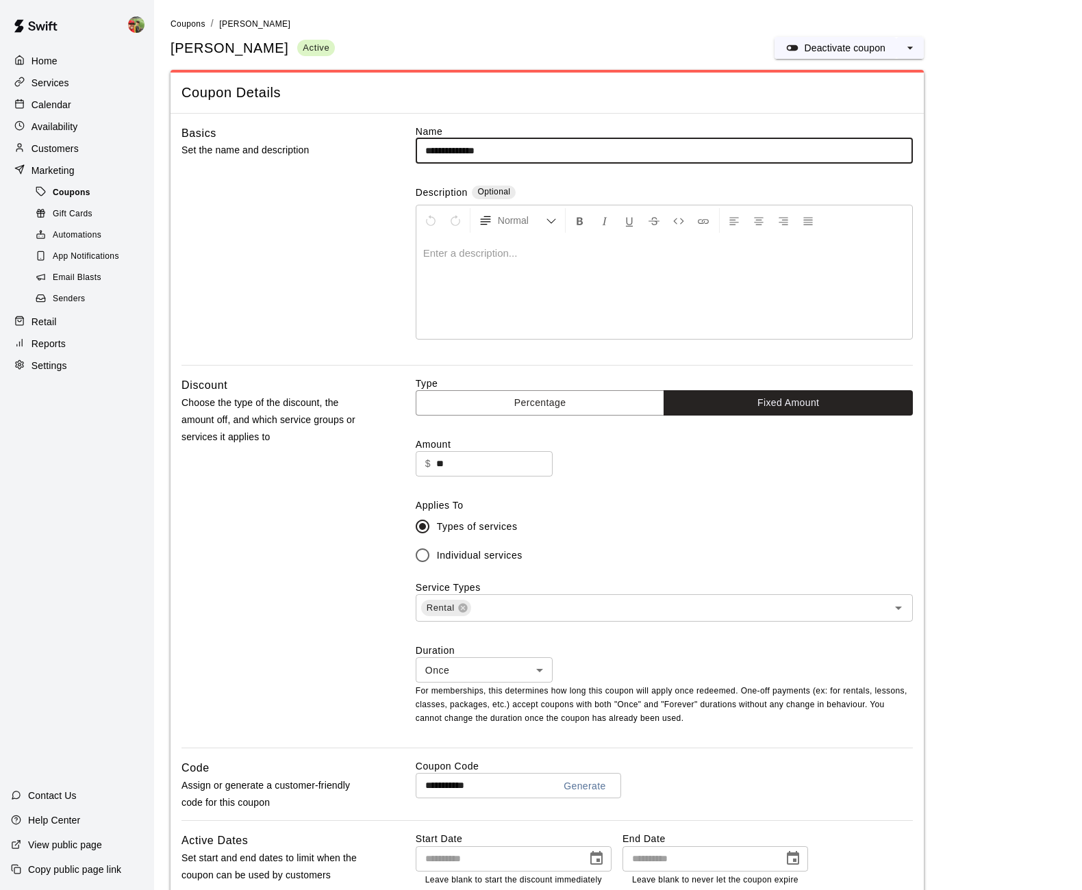
click at [84, 191] on span "Coupons" at bounding box center [72, 193] width 38 height 14
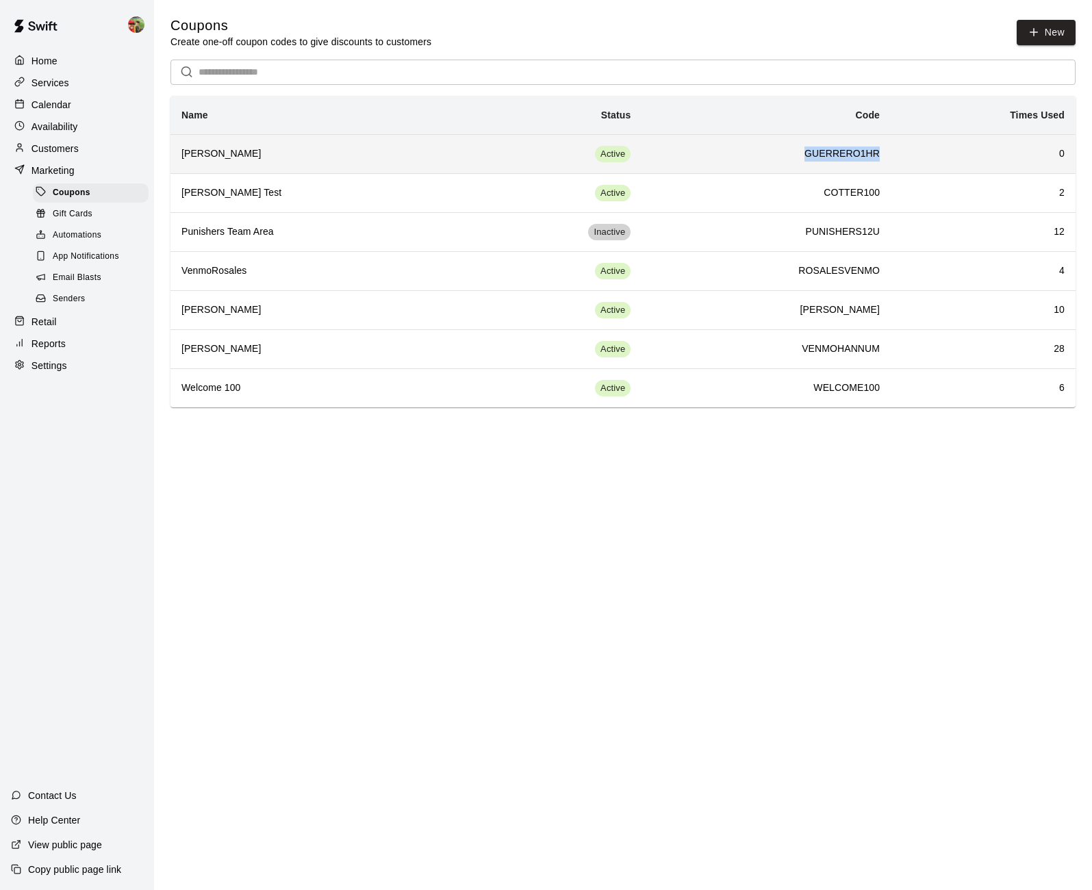
drag, startPoint x: 783, startPoint y: 155, endPoint x: 885, endPoint y: 151, distance: 102.1
click at [885, 151] on td "GUERRERO1HR" at bounding box center [766, 153] width 249 height 39
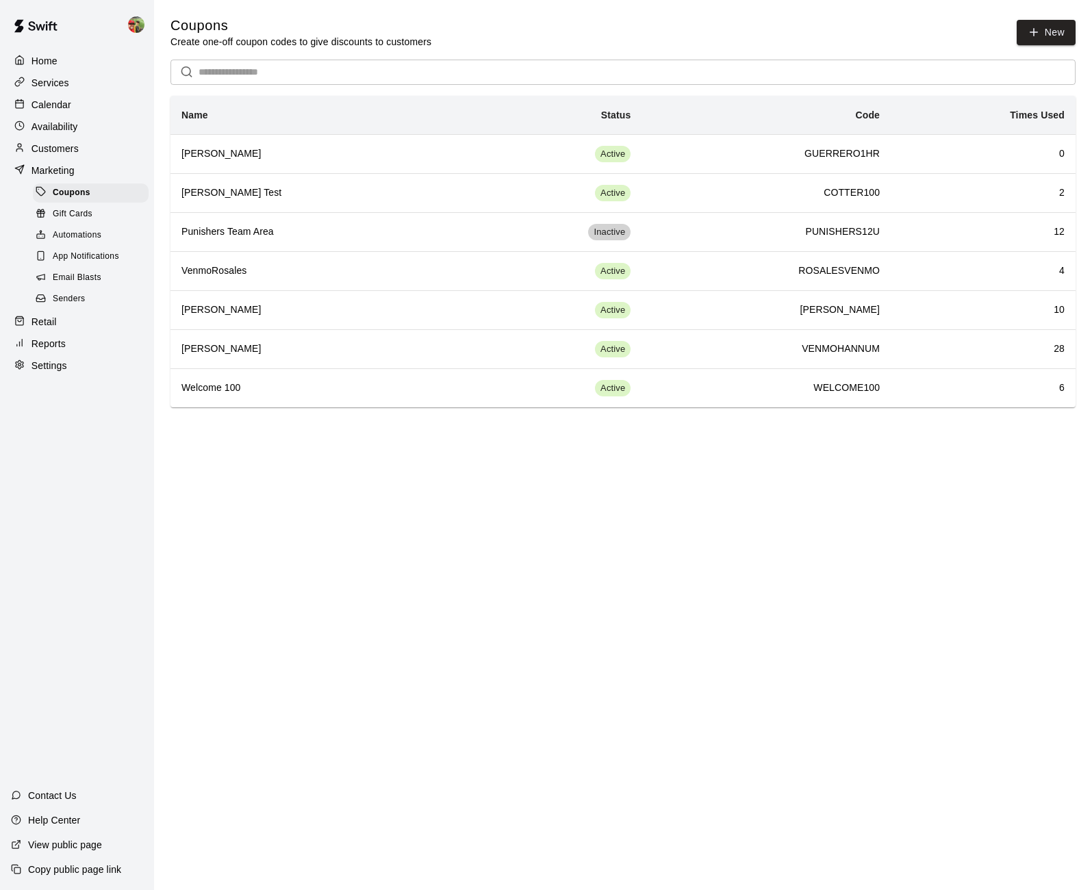
click at [325, 435] on html "Home Services Calendar Availability Customers Marketing Coupons Gift Cards Auto…" at bounding box center [546, 217] width 1092 height 435
click at [73, 201] on link "Coupons" at bounding box center [93, 192] width 121 height 21
click at [72, 208] on span "Gift Cards" at bounding box center [73, 215] width 40 height 14
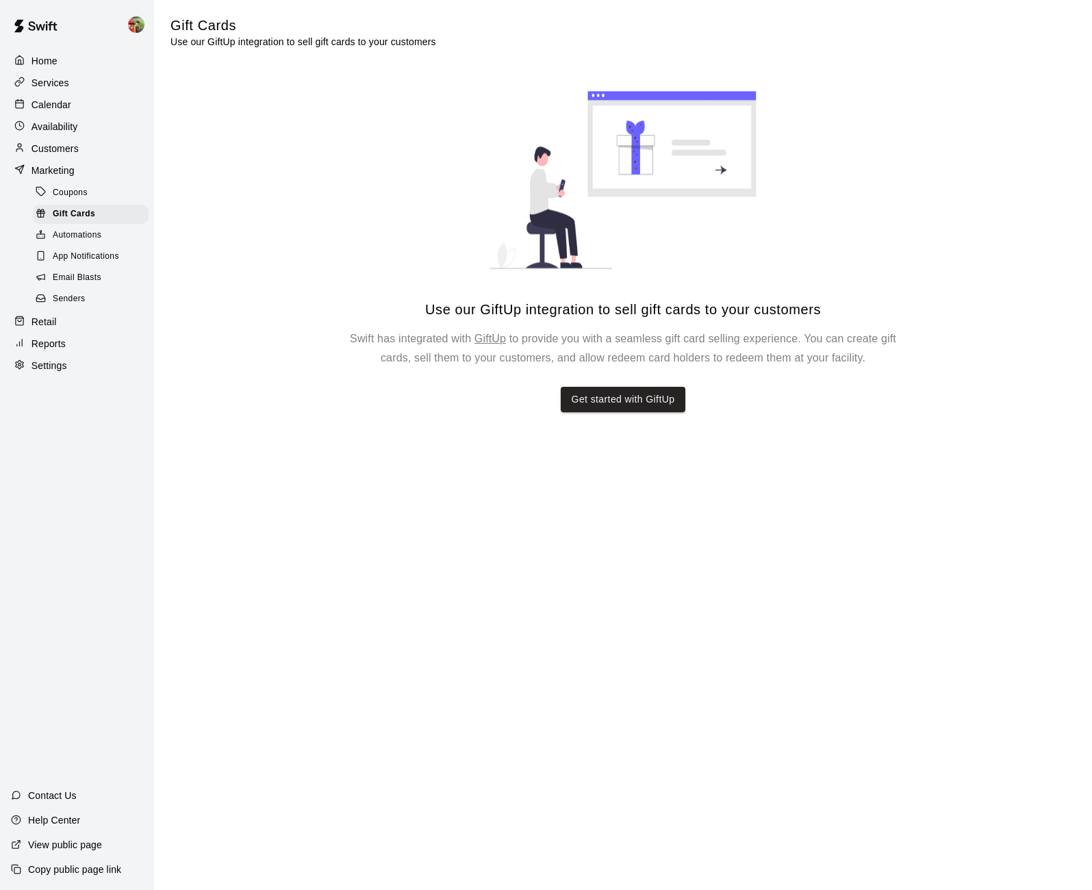
click at [58, 149] on p "Customers" at bounding box center [55, 149] width 47 height 14
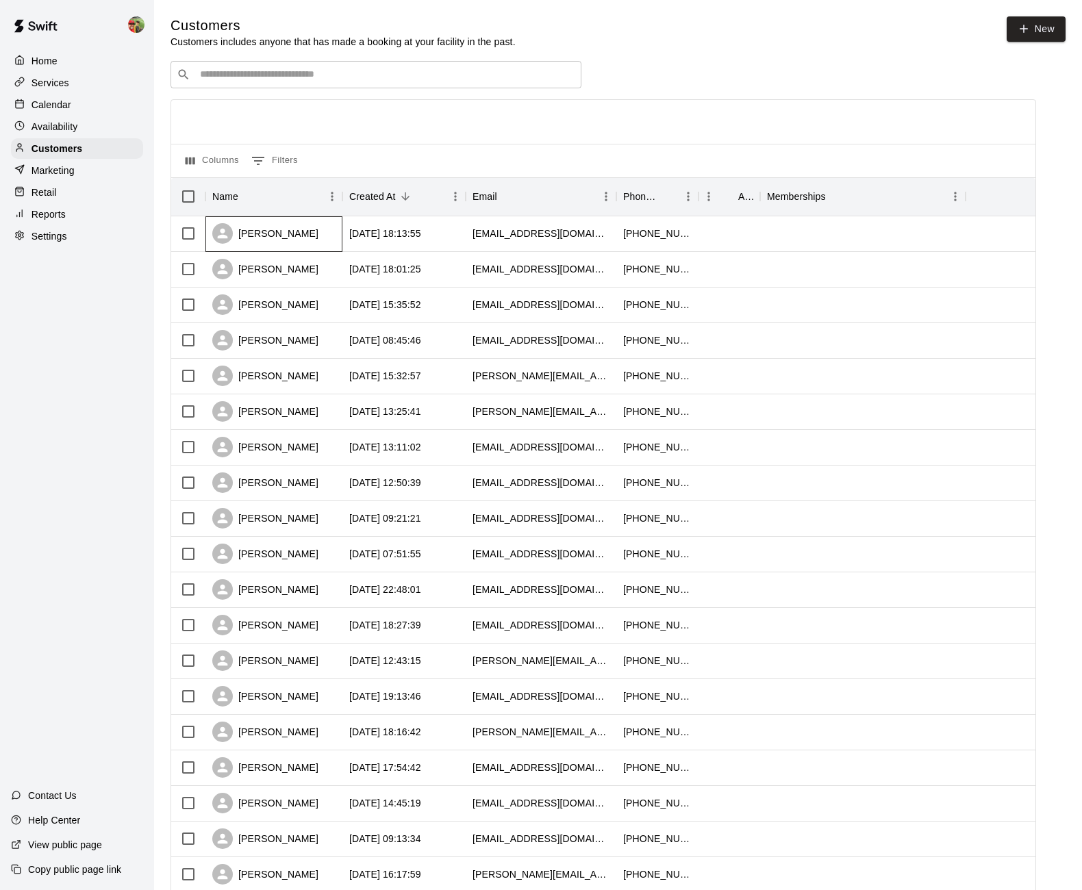
click at [323, 238] on div "[PERSON_NAME]" at bounding box center [273, 234] width 137 height 36
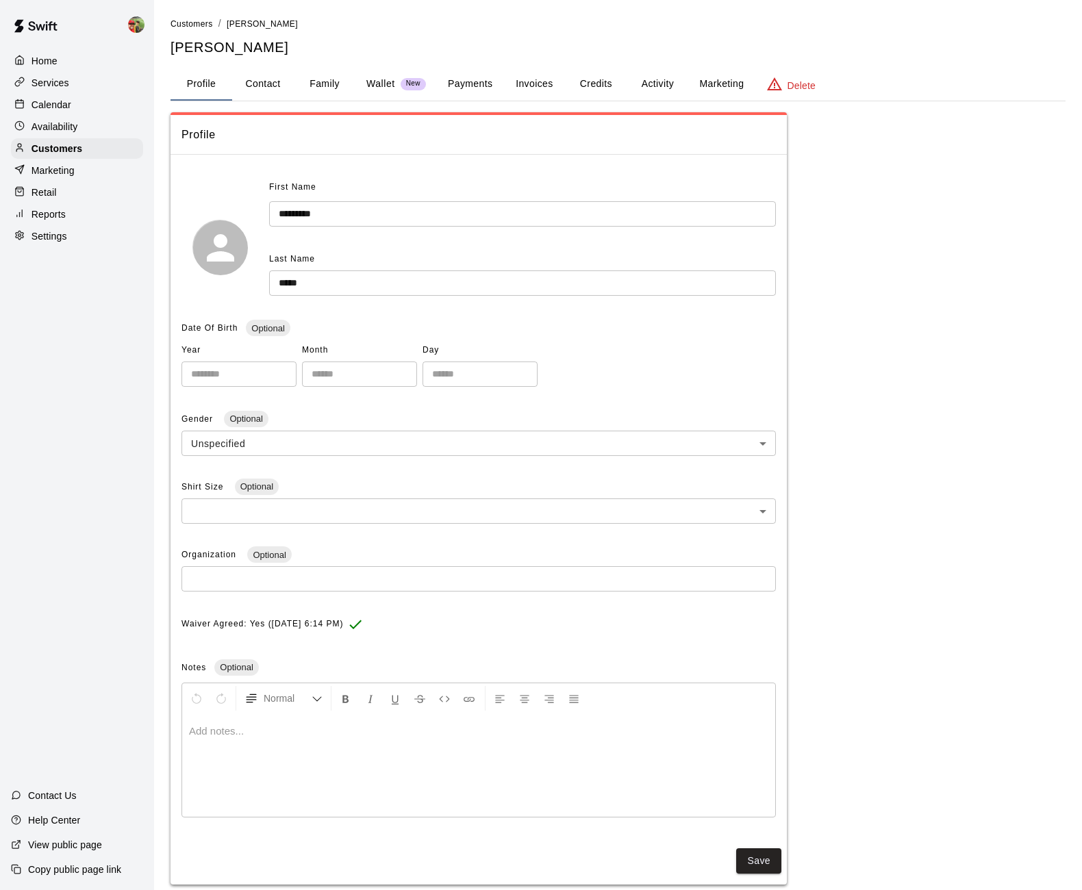
click at [260, 83] on button "Contact" at bounding box center [263, 84] width 62 height 33
select select "**"
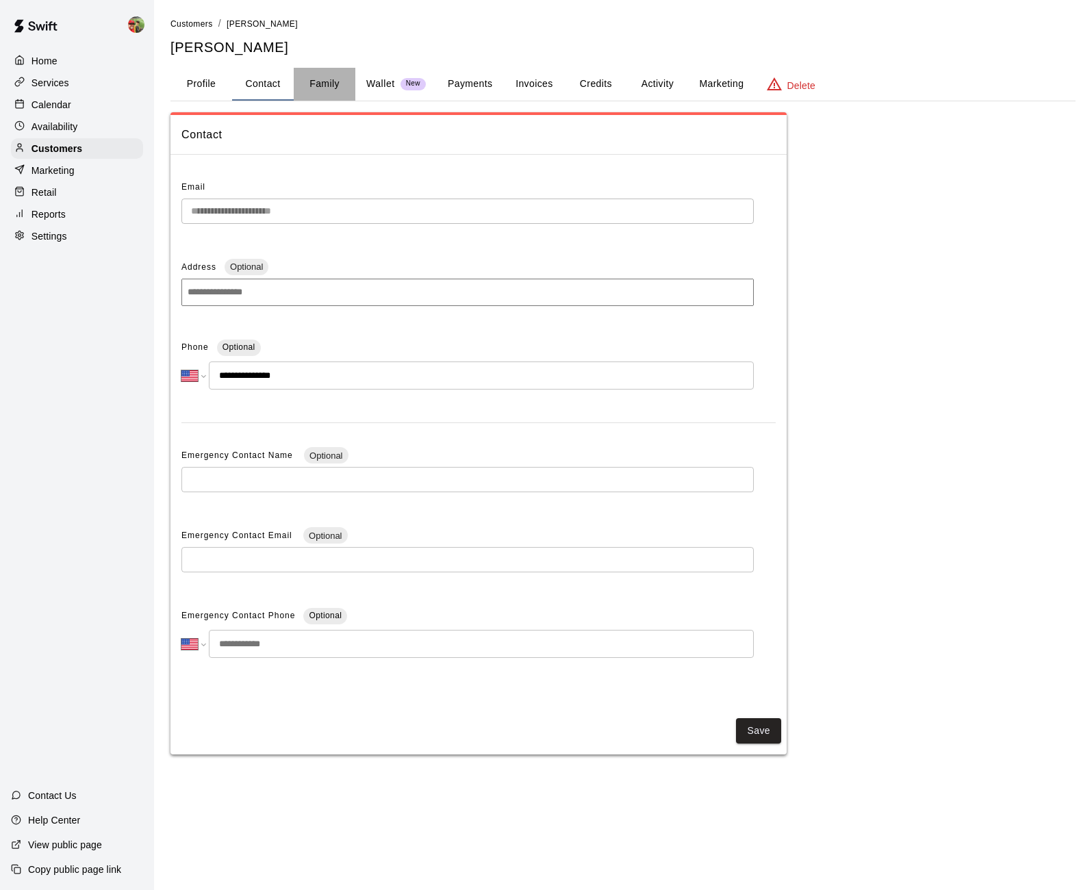
click at [323, 83] on button "Family" at bounding box center [325, 84] width 62 height 33
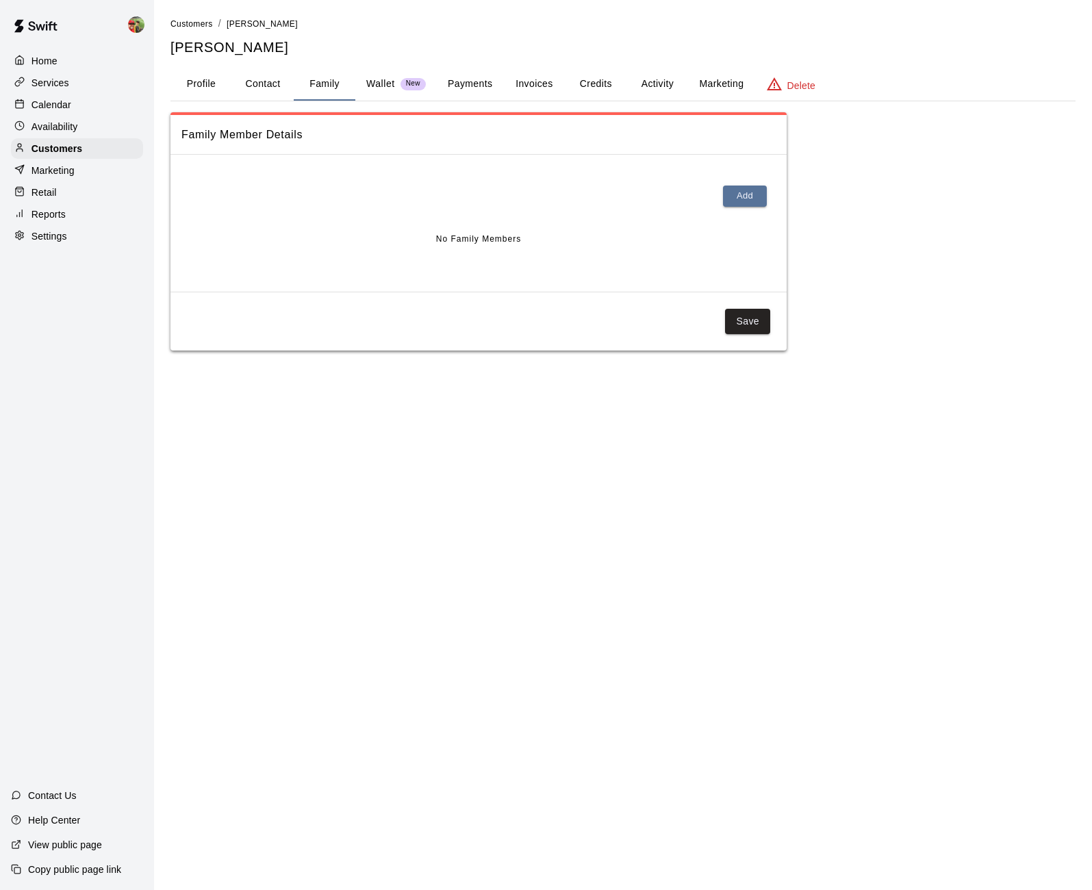
click at [712, 79] on button "Marketing" at bounding box center [721, 84] width 66 height 33
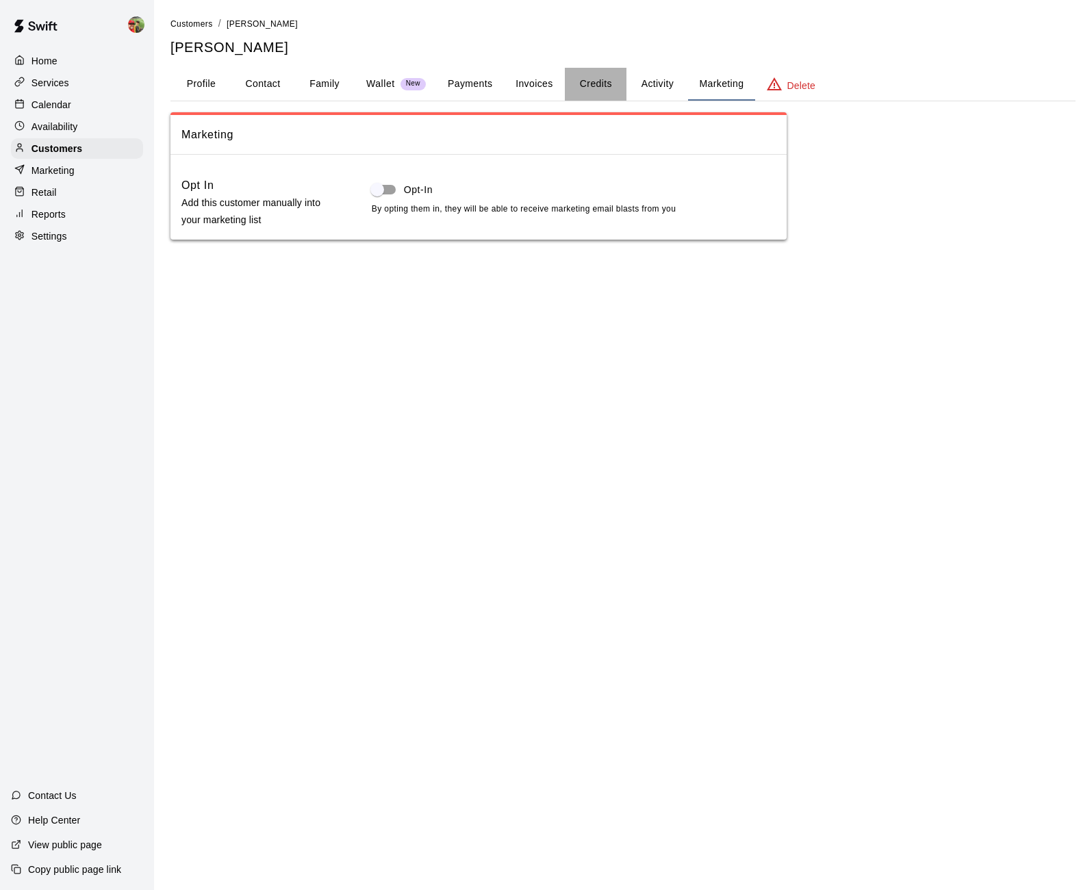
click at [601, 81] on button "Credits" at bounding box center [596, 84] width 62 height 33
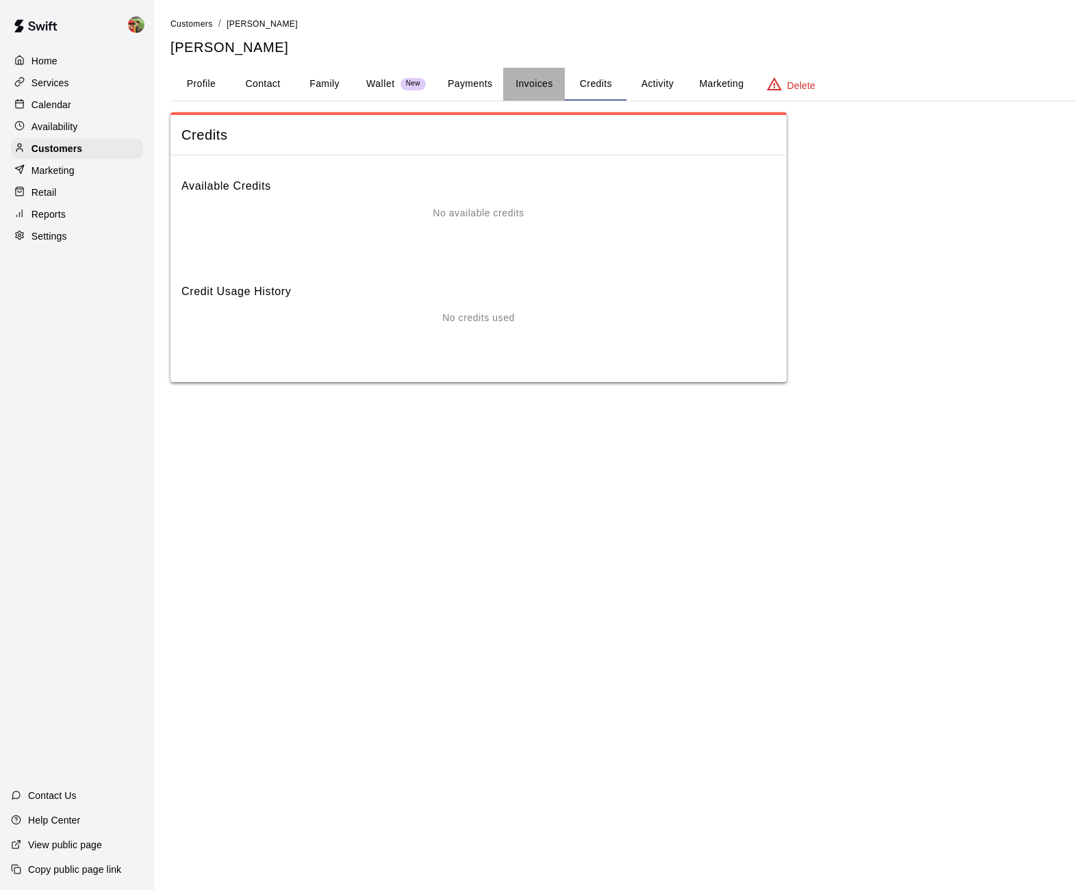
click at [532, 79] on button "Invoices" at bounding box center [534, 84] width 62 height 33
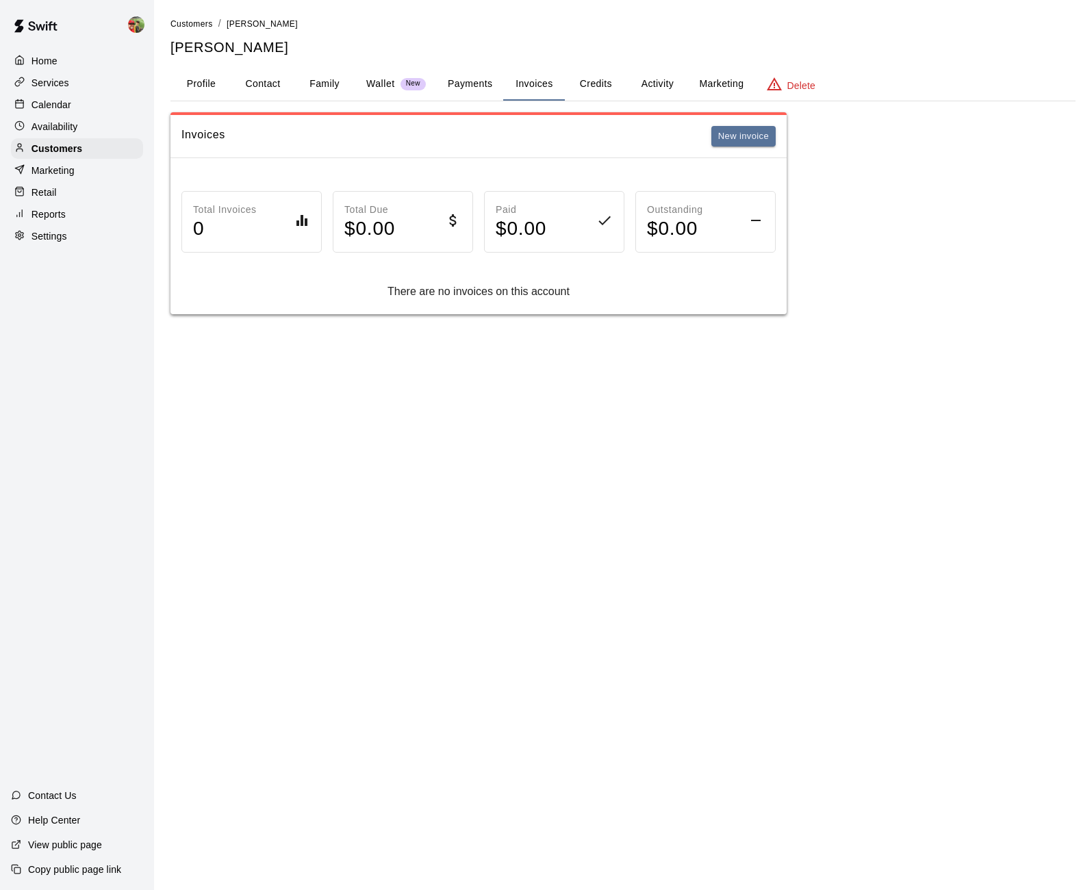
click at [652, 86] on button "Activity" at bounding box center [658, 84] width 62 height 33
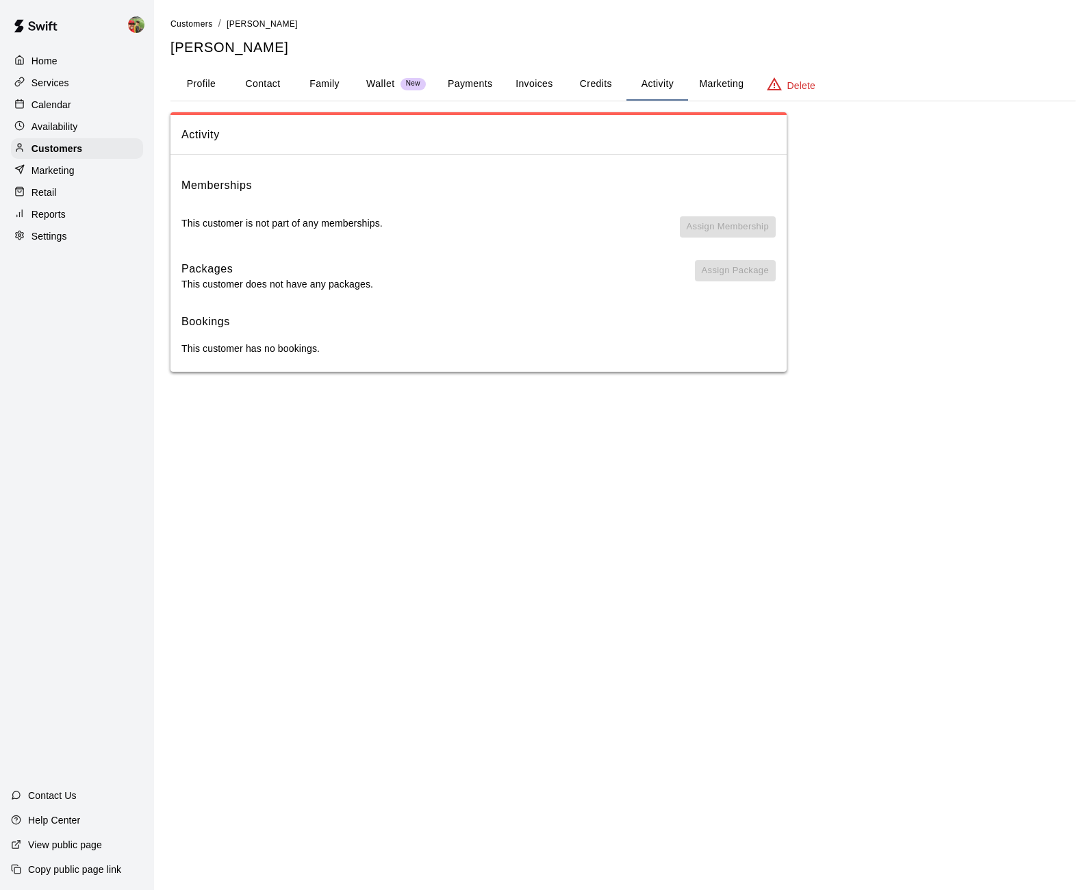
click at [292, 399] on html "Home Services Calendar Availability Customers Marketing Retail Reports Settings…" at bounding box center [546, 199] width 1092 height 399
click at [71, 60] on div "Home" at bounding box center [77, 61] width 132 height 21
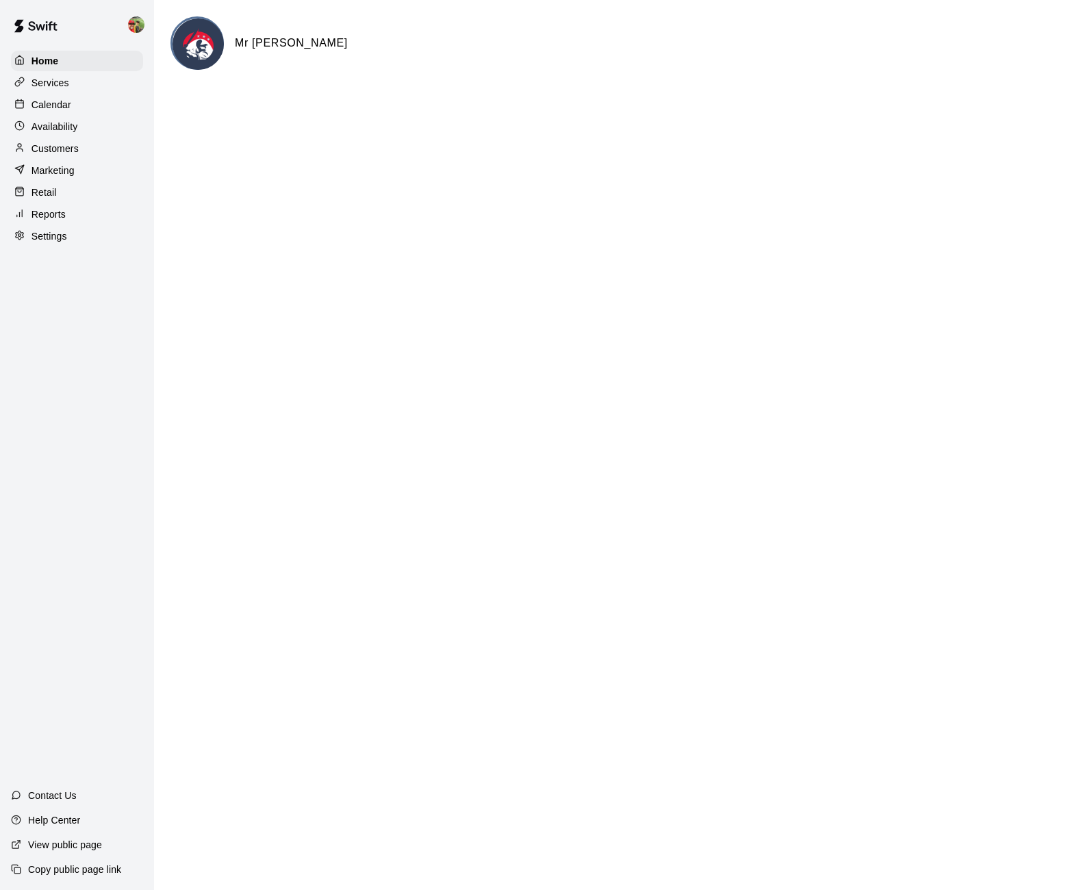
click at [78, 103] on div "Calendar" at bounding box center [77, 105] width 132 height 21
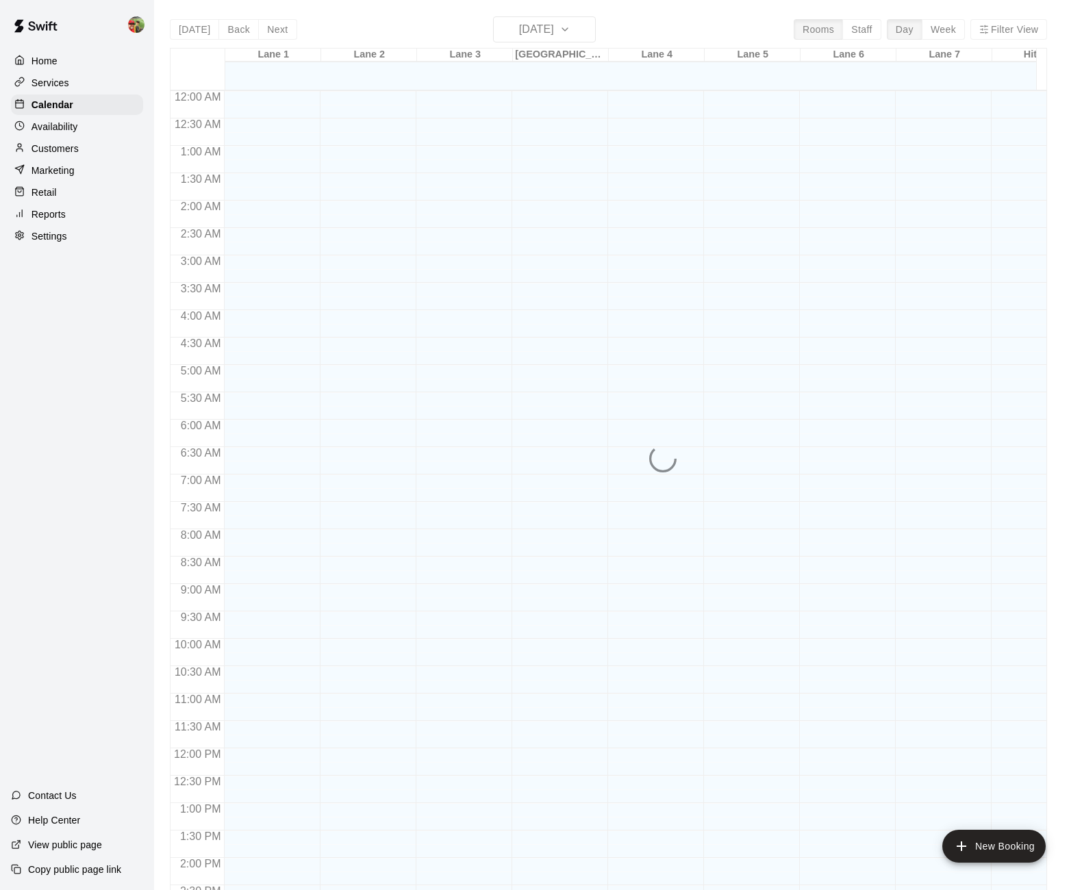
scroll to position [459, 0]
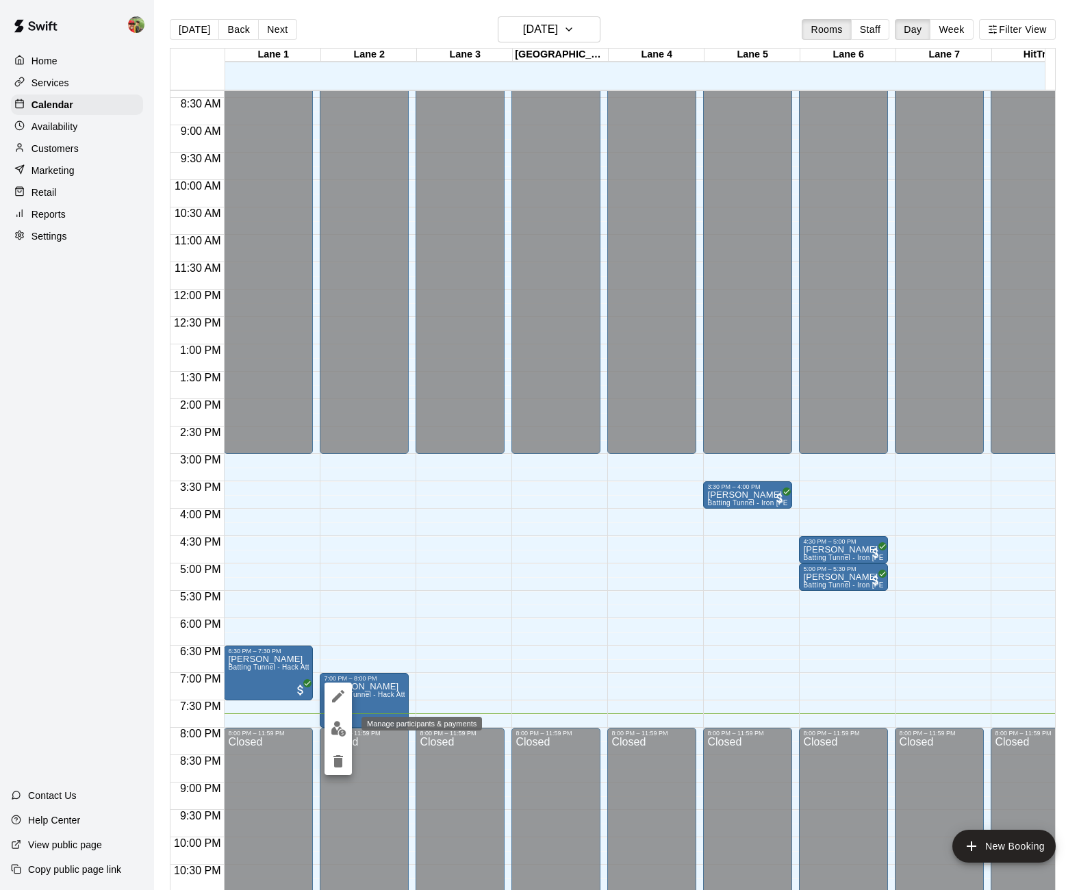
click at [333, 731] on img "edit" at bounding box center [339, 729] width 16 height 16
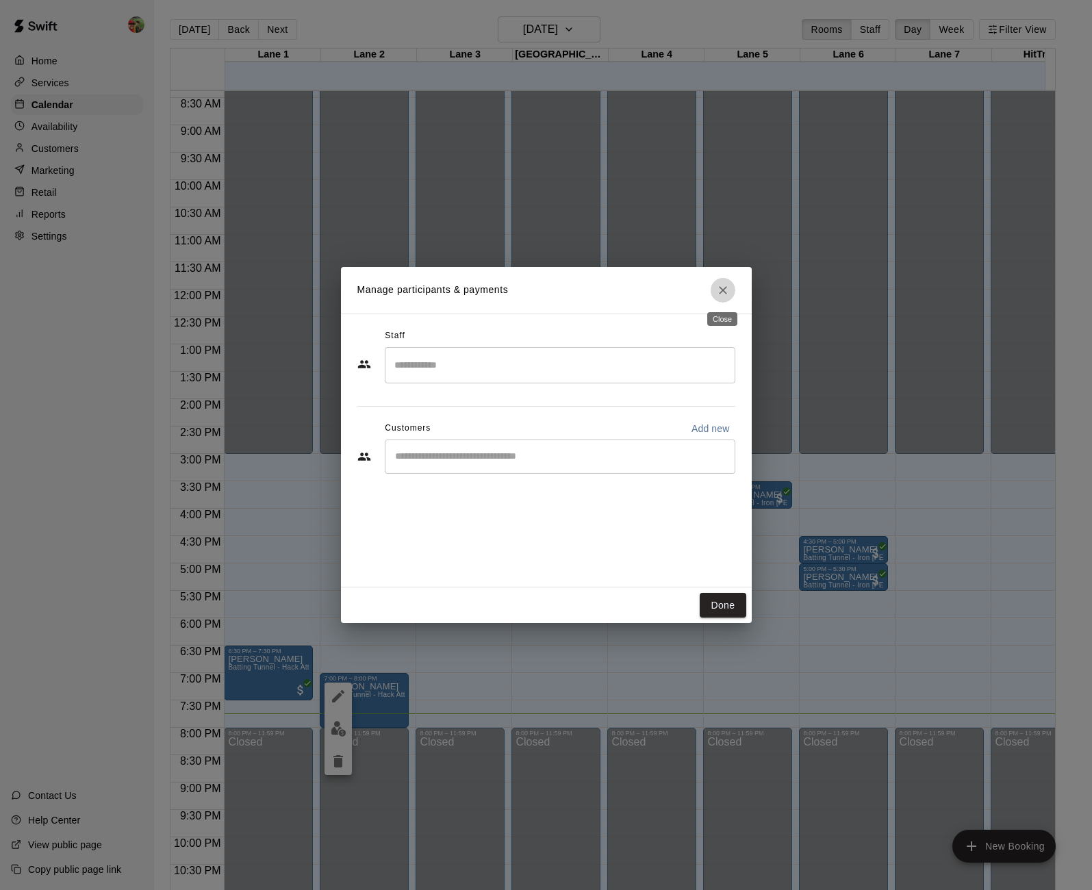
click at [728, 294] on icon "Close" at bounding box center [723, 291] width 14 height 14
